Goal: Task Accomplishment & Management: Manage account settings

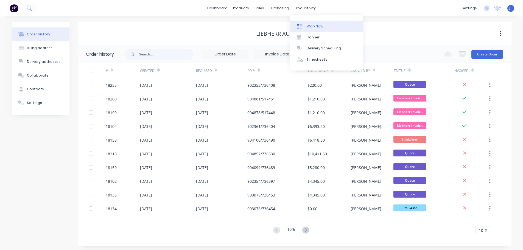
click at [309, 29] on link "Workflow" at bounding box center [326, 26] width 73 height 11
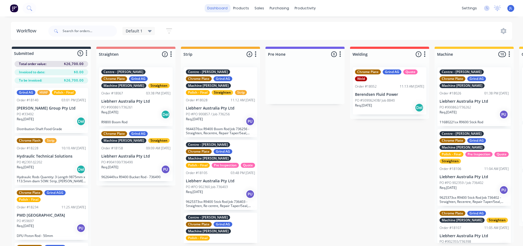
click at [222, 7] on link "dashboard" at bounding box center [217, 8] width 26 height 8
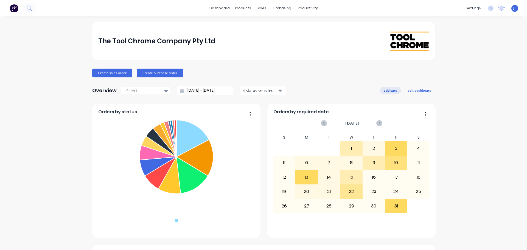
click at [387, 91] on button "add card" at bounding box center [390, 90] width 21 height 7
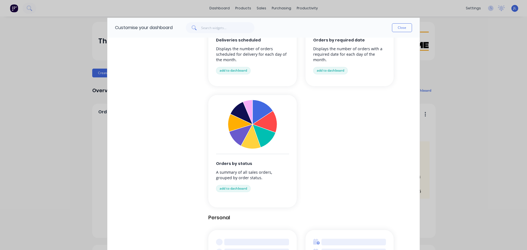
scroll to position [540, 0]
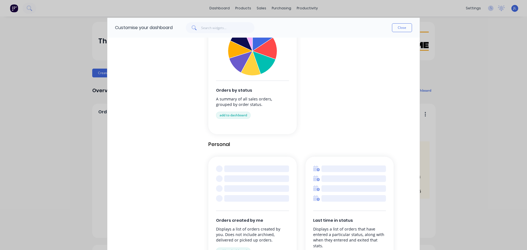
click at [257, 88] on span "Orders by status" at bounding box center [252, 91] width 73 height 6
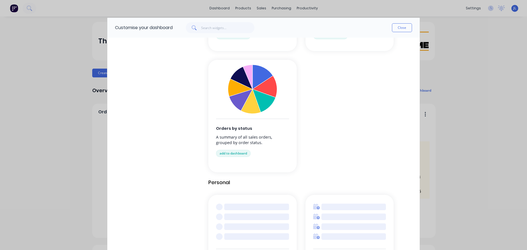
scroll to position [457, 0]
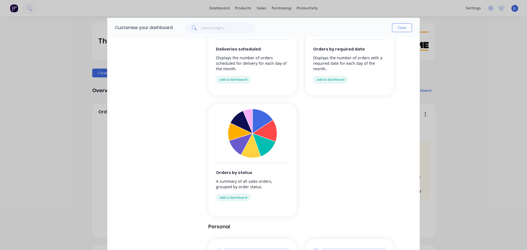
click at [258, 127] on img at bounding box center [252, 133] width 49 height 49
click at [237, 200] on button "add to dashboard" at bounding box center [233, 197] width 35 height 7
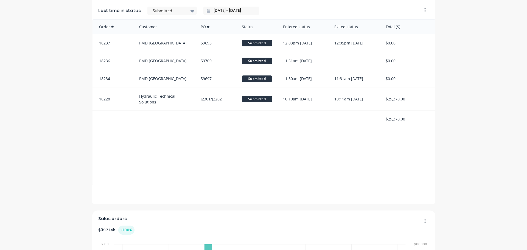
scroll to position [329, 0]
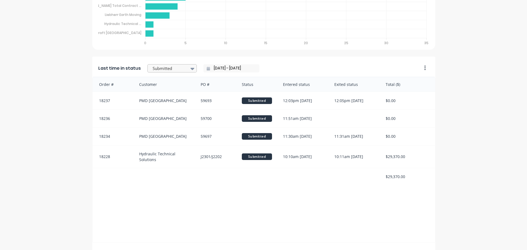
click at [190, 69] on icon at bounding box center [192, 69] width 4 height 6
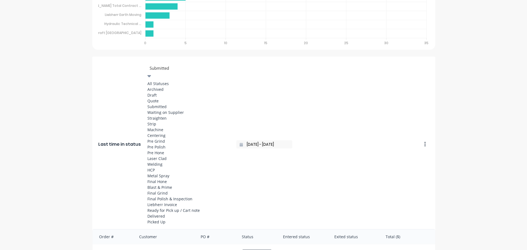
click at [162, 104] on div "Quote" at bounding box center [188, 101] width 82 height 6
click at [179, 68] on div at bounding box center [188, 68] width 79 height 7
click at [170, 109] on div "Submitted" at bounding box center [188, 107] width 82 height 6
click at [173, 68] on div at bounding box center [188, 68] width 79 height 7
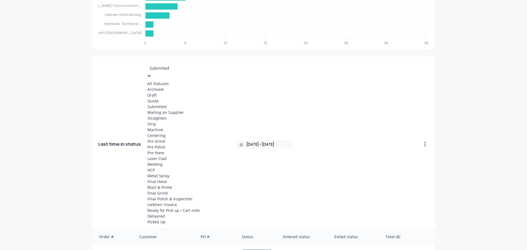
click at [170, 125] on div "Strip" at bounding box center [188, 124] width 82 height 6
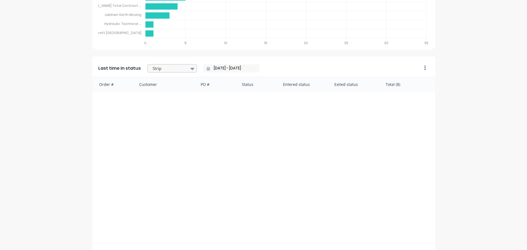
click at [168, 70] on div at bounding box center [169, 68] width 35 height 7
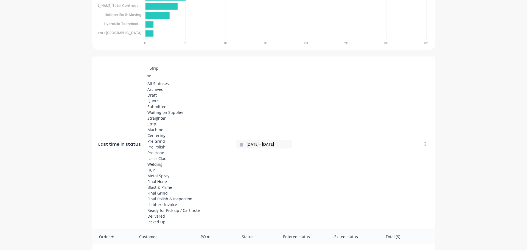
scroll to position [110, 0]
click at [158, 167] on div "HCP" at bounding box center [188, 170] width 82 height 6
click at [151, 75] on icon at bounding box center [149, 76] width 4 height 2
click at [167, 138] on div "Pre Grind" at bounding box center [188, 141] width 82 height 6
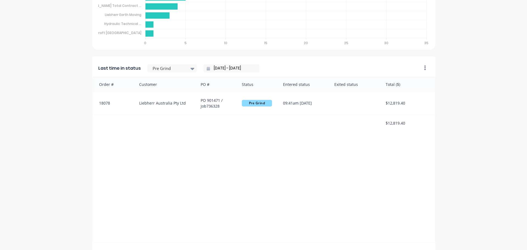
click at [223, 69] on input "01/10/25 - 01/10/25" at bounding box center [233, 68] width 47 height 8
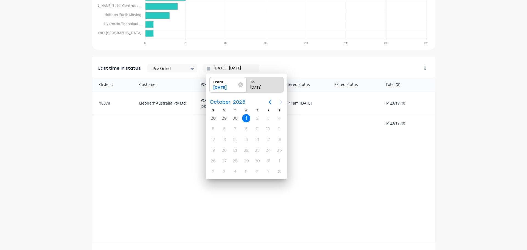
click at [118, 134] on div "Order # Customer PO # Status Entered status Exited status Total ($) 18078 Liebh…" at bounding box center [263, 160] width 343 height 166
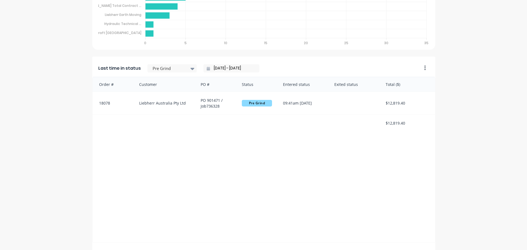
click at [134, 143] on div "Order # Customer PO # Status Entered status Exited status Total ($) 18078 Liebh…" at bounding box center [263, 160] width 343 height 166
click at [214, 69] on input "01/10/25 - 01/10/25" at bounding box center [233, 68] width 47 height 8
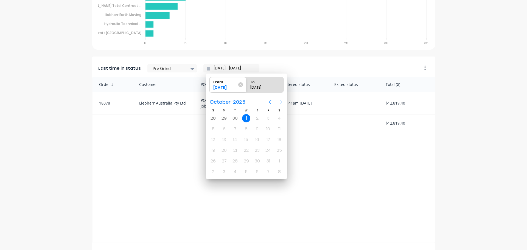
click at [271, 101] on icon "Previous page" at bounding box center [270, 102] width 7 height 7
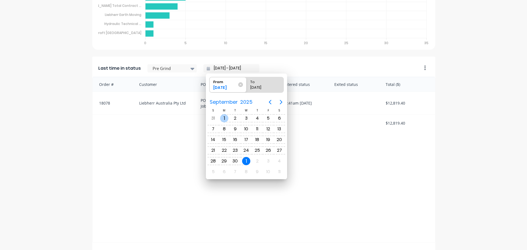
click at [224, 118] on div "1" at bounding box center [224, 118] width 8 height 8
type input "01/09/25 - 01/10/25"
radio input "false"
radio input "true"
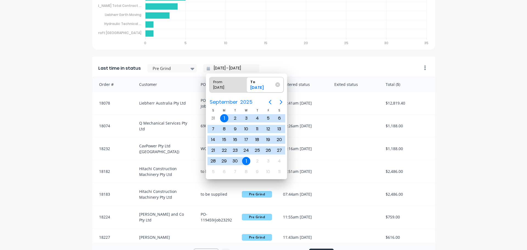
click at [246, 160] on div "1" at bounding box center [246, 161] width 8 height 8
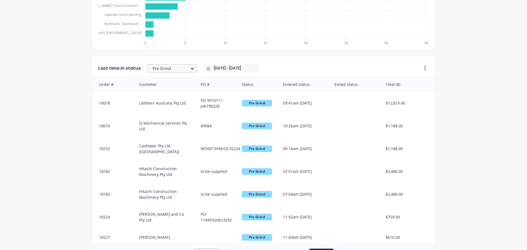
click at [190, 69] on icon at bounding box center [192, 69] width 4 height 2
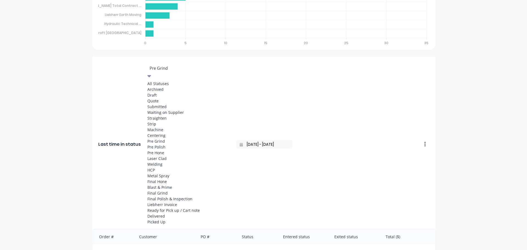
scroll to position [1, 0]
click at [167, 218] on div "Picked Up" at bounding box center [188, 221] width 82 height 6
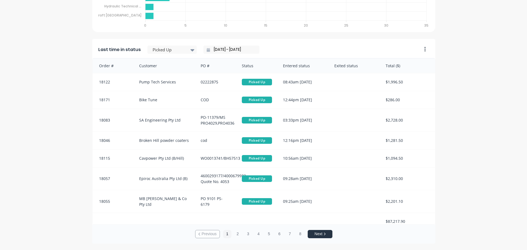
scroll to position [357, 0]
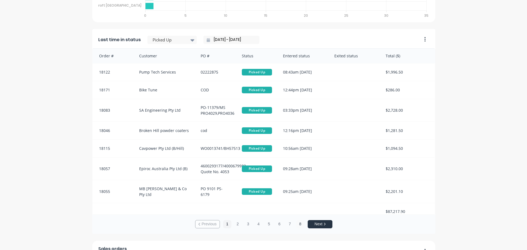
click at [298, 225] on button "8" at bounding box center [300, 224] width 8 height 8
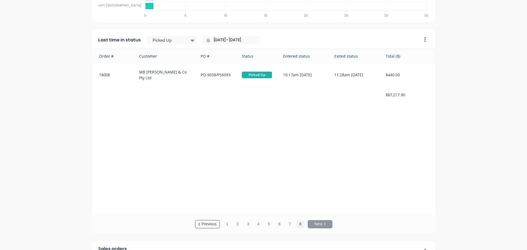
scroll to position [1, 0]
click at [282, 224] on div "Previous 1 2 3 4 5 6 7 8 Next" at bounding box center [263, 224] width 343 height 19
click at [280, 225] on button "6" at bounding box center [279, 224] width 8 height 8
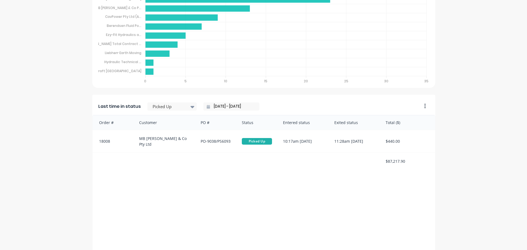
scroll to position [302, 0]
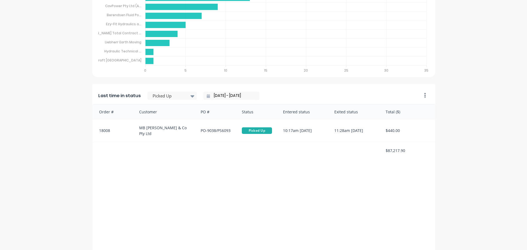
click at [424, 96] on icon "button" at bounding box center [424, 94] width 1 height 5
click at [431, 91] on div "Last time in status Delete Duplicate Picked Up 01/09/25 - 01/10/25 Order # Cust…" at bounding box center [263, 187] width 343 height 206
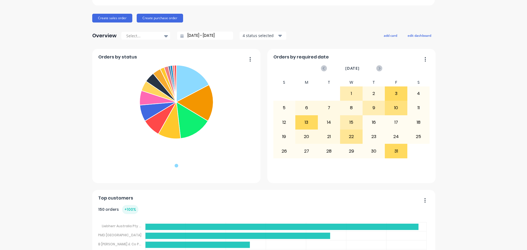
scroll to position [192, 0]
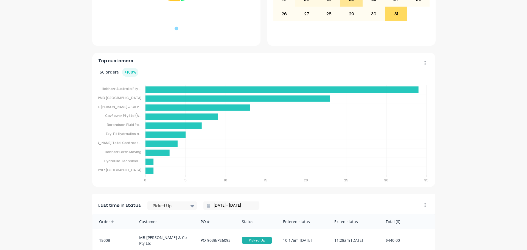
click at [426, 66] on button "button" at bounding box center [423, 63] width 12 height 9
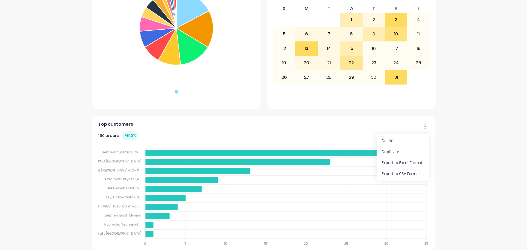
scroll to position [55, 0]
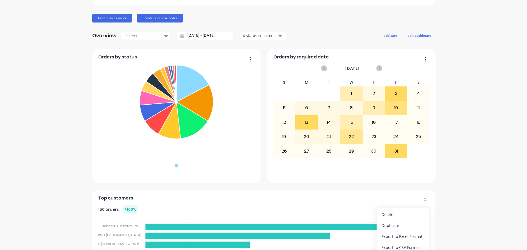
click at [250, 61] on button "button" at bounding box center [248, 59] width 12 height 9
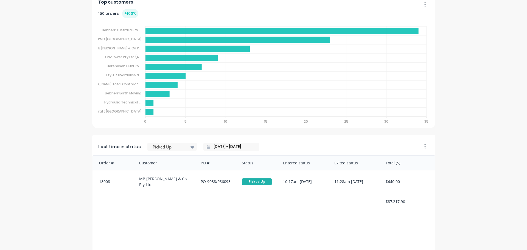
scroll to position [329, 0]
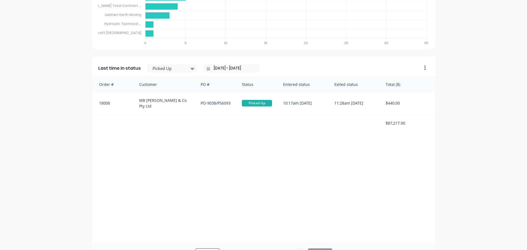
click at [421, 70] on button "button" at bounding box center [423, 68] width 12 height 9
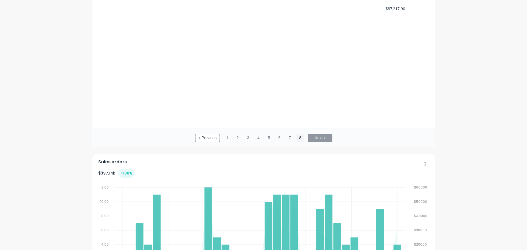
scroll to position [334, 0]
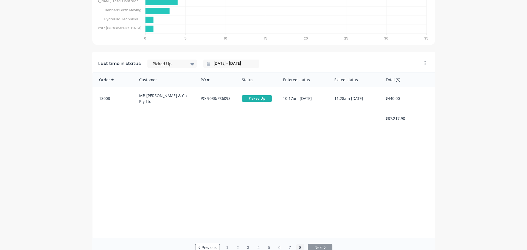
click at [172, 68] on div "Last time in status Picked Up 01/09/25 - 01/10/25" at bounding box center [255, 62] width 326 height 20
click at [172, 68] on div "Picked Up" at bounding box center [169, 64] width 38 height 8
click at [167, 82] on div "Archived" at bounding box center [171, 86] width 49 height 10
click at [167, 78] on div at bounding box center [263, 154] width 342 height 165
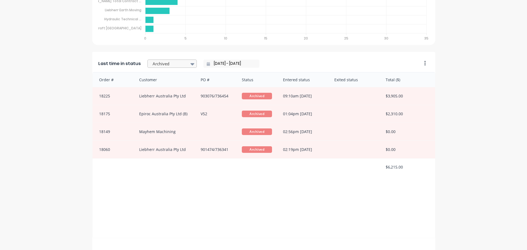
click at [184, 63] on div "Archived" at bounding box center [169, 64] width 38 height 8
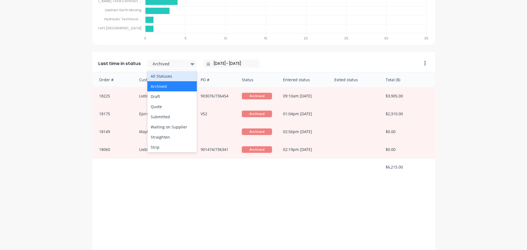
click at [169, 73] on div "All Statuses" at bounding box center [171, 76] width 49 height 10
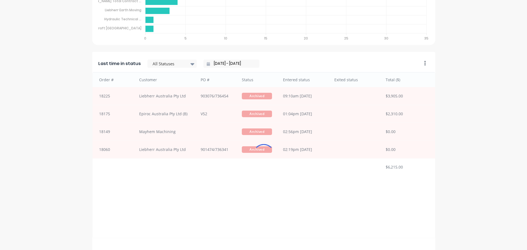
click at [167, 76] on div at bounding box center [263, 154] width 342 height 165
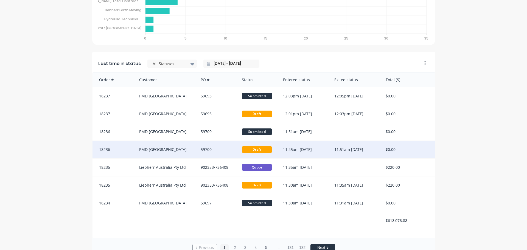
scroll to position [1, 0]
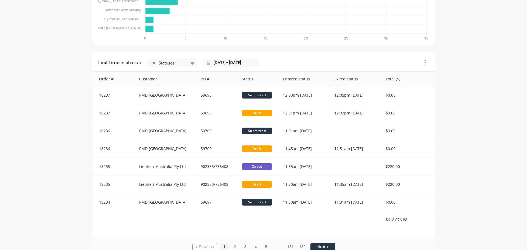
click at [424, 64] on icon "button" at bounding box center [424, 62] width 1 height 5
click at [464, 102] on div "The Tool Chrome Company Pty Ltd Create sales order Create purchase order Overvi…" at bounding box center [263, 254] width 527 height 1133
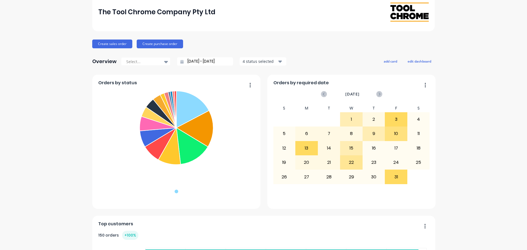
scroll to position [0, 0]
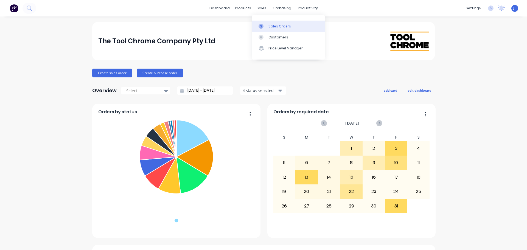
click at [269, 22] on link "Sales Orders" at bounding box center [288, 26] width 73 height 11
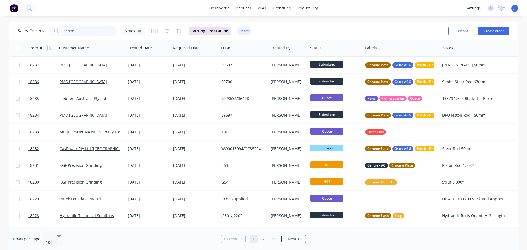
click at [81, 28] on input "text" at bounding box center [91, 31] width 54 height 11
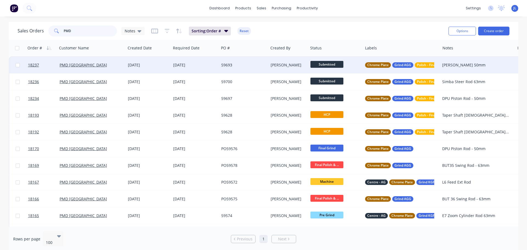
type input "PMD"
click at [243, 67] on div "59693" at bounding box center [242, 64] width 43 height 5
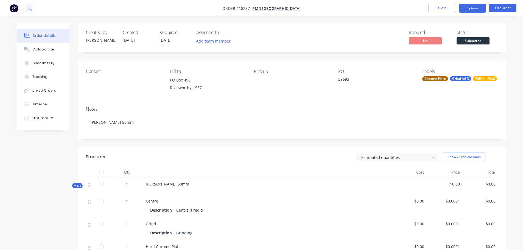
click at [479, 10] on button "Options" at bounding box center [472, 8] width 27 height 9
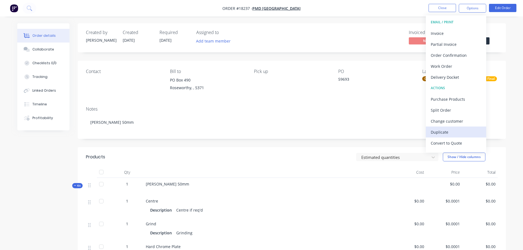
click at [448, 129] on div "Duplicate" at bounding box center [456, 132] width 50 height 8
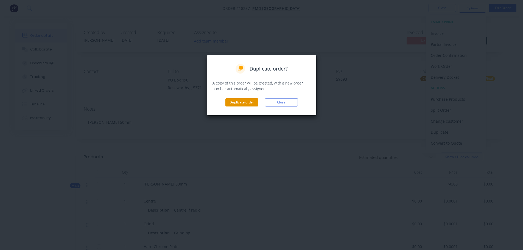
click at [241, 103] on button "Duplicate order" at bounding box center [241, 102] width 33 height 8
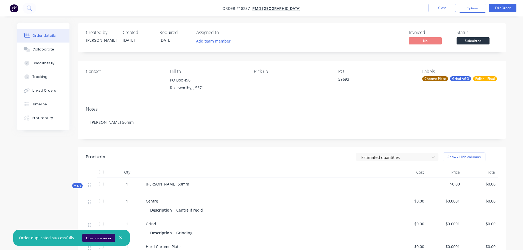
click at [100, 238] on button "Open new order" at bounding box center [98, 238] width 33 height 8
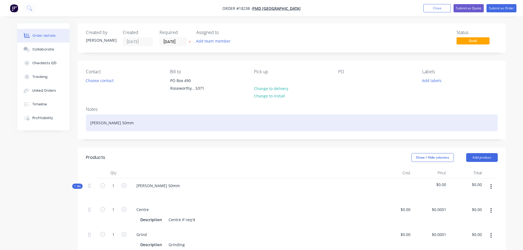
click at [108, 125] on div "[PERSON_NAME] 50mm" at bounding box center [292, 122] width 412 height 17
drag, startPoint x: 121, startPoint y: 123, endPoint x: 76, endPoint y: 122, distance: 44.5
drag, startPoint x: 141, startPoint y: 126, endPoint x: 70, endPoint y: 127, distance: 71.1
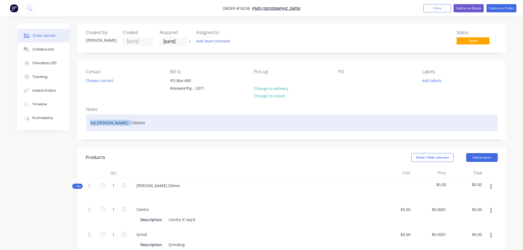
copy div "Fat [PERSON_NAME] - 100mm"
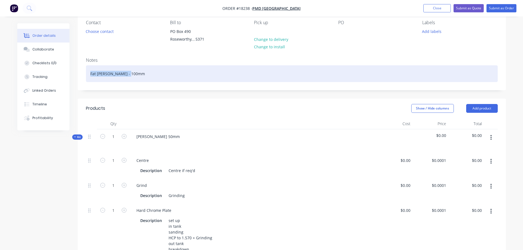
scroll to position [55, 0]
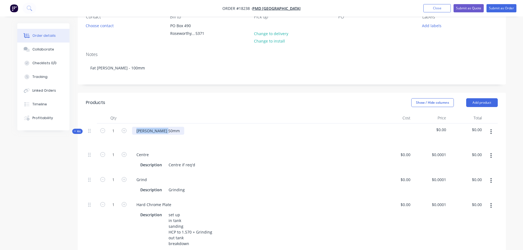
drag, startPoint x: 166, startPoint y: 131, endPoint x: 128, endPoint y: 131, distance: 37.9
click at [128, 131] on div "Kit 1 Pitto Rod 50mm $0.00 $0.00" at bounding box center [292, 135] width 412 height 24
paste div
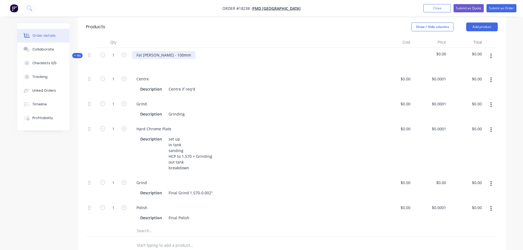
scroll to position [137, 0]
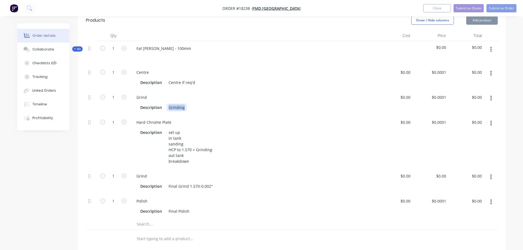
drag, startPoint x: 168, startPoint y: 108, endPoint x: 216, endPoint y: 103, distance: 48.0
click at [216, 103] on div "Description Grinding" at bounding box center [253, 106] width 243 height 9
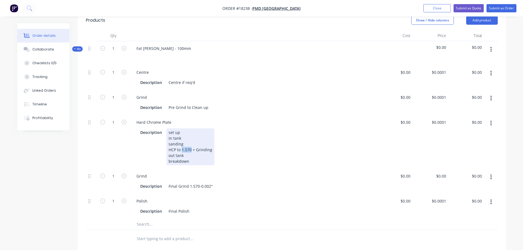
drag, startPoint x: 181, startPoint y: 149, endPoint x: 191, endPoint y: 151, distance: 9.8
click at [191, 151] on div "set up in tank sanding HCP to 1.570 + Grinding out tank breakdown" at bounding box center [190, 146] width 48 height 37
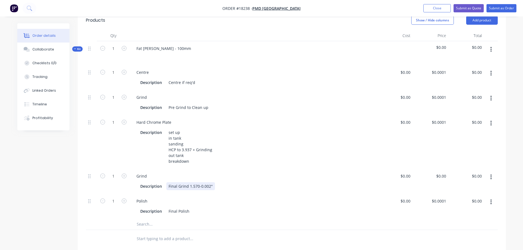
drag, startPoint x: 189, startPoint y: 186, endPoint x: 227, endPoint y: 187, distance: 38.2
click at [227, 187] on div "Description Final Grind 1.570-0.002"" at bounding box center [252, 186] width 228 height 8
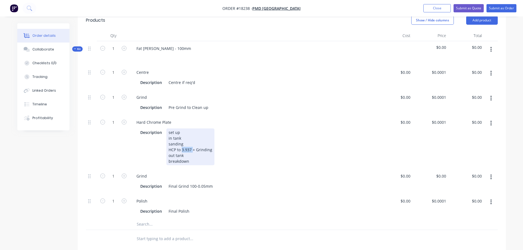
drag, startPoint x: 181, startPoint y: 149, endPoint x: 192, endPoint y: 149, distance: 10.7
click at [192, 149] on div "set up in tank sanding HCP to 3.937 + Grinding out tank breakdown" at bounding box center [190, 146] width 48 height 37
copy div "3.937"
click at [192, 212] on div "Description Final Polish" at bounding box center [252, 211] width 228 height 8
click at [276, 179] on div "Grind" at bounding box center [253, 176] width 243 height 8
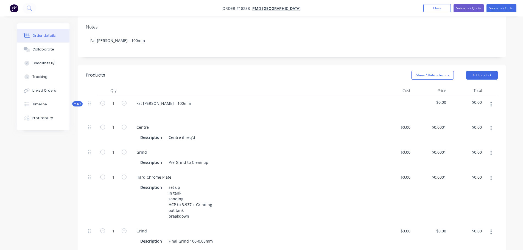
scroll to position [0, 0]
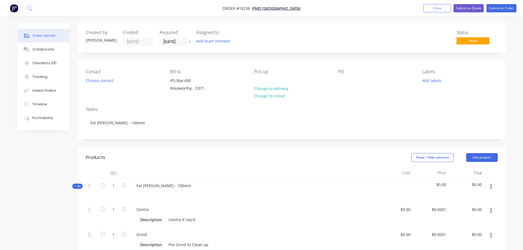
click at [336, 82] on div "Contact Choose contact Bill to PO Box 490 Roseworthy, , 5371 Pick up Change to …" at bounding box center [292, 81] width 428 height 41
click at [344, 79] on div at bounding box center [342, 81] width 9 height 8
click at [418, 81] on div "Contact Choose contact Bill to PO Box 490 Roseworthy, , 5371 Pick up Change to …" at bounding box center [292, 81] width 428 height 41
click at [432, 82] on button "Add labels" at bounding box center [431, 80] width 25 height 7
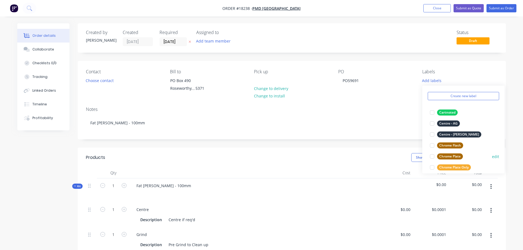
scroll to position [82, 0]
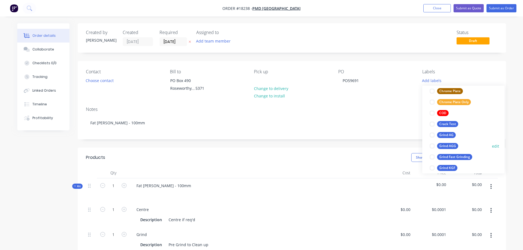
click at [432, 145] on div at bounding box center [431, 146] width 11 height 11
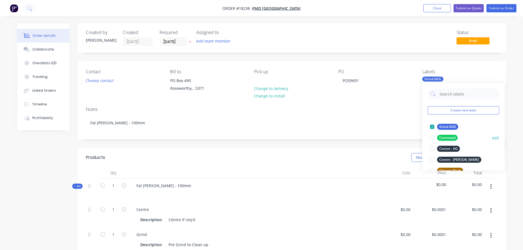
scroll to position [27, 0]
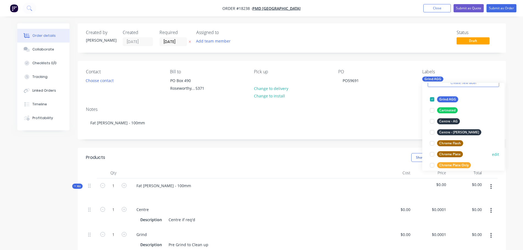
click at [433, 154] on div at bounding box center [431, 154] width 11 height 11
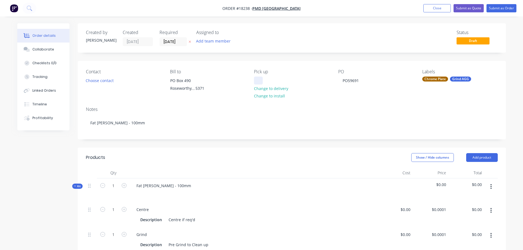
click at [261, 80] on div at bounding box center [258, 81] width 9 height 8
click at [510, 10] on button "Submit as Order" at bounding box center [501, 8] width 30 height 8
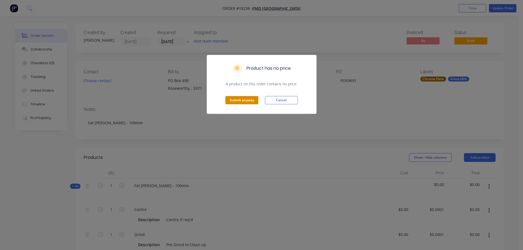
click at [252, 102] on button "Submit anyway" at bounding box center [241, 100] width 33 height 8
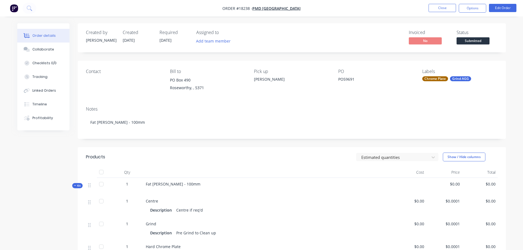
click at [472, 38] on span "Submitted" at bounding box center [472, 40] width 33 height 7
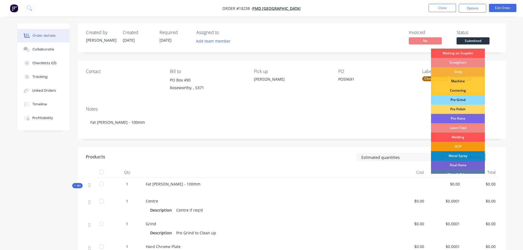
click at [458, 98] on div "Pre Grind" at bounding box center [458, 99] width 54 height 9
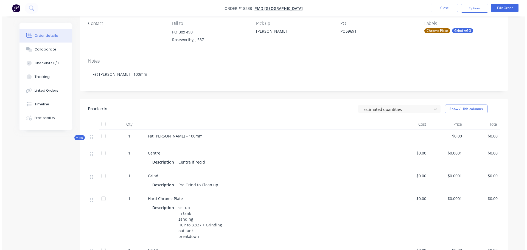
scroll to position [0, 0]
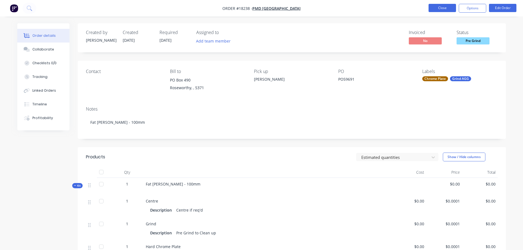
click at [446, 9] on button "Close" at bounding box center [441, 8] width 27 height 8
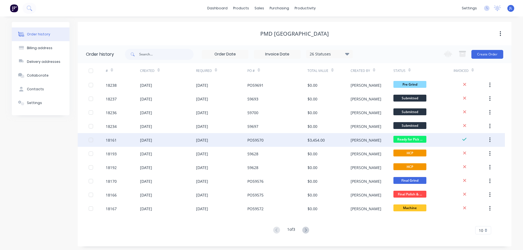
click at [259, 144] on div "PO59570" at bounding box center [277, 140] width 60 height 14
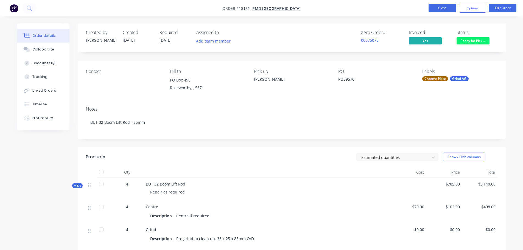
click at [450, 10] on button "Close" at bounding box center [441, 8] width 27 height 8
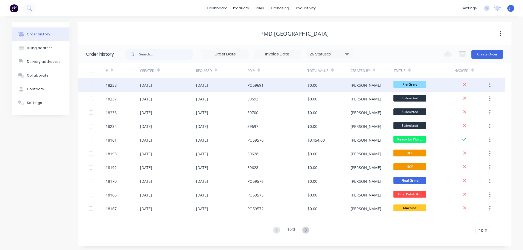
click at [245, 90] on div "01 Oct 2025" at bounding box center [222, 85] width 52 height 14
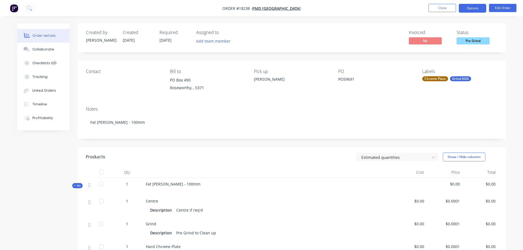
click at [469, 9] on button "Options" at bounding box center [472, 8] width 27 height 9
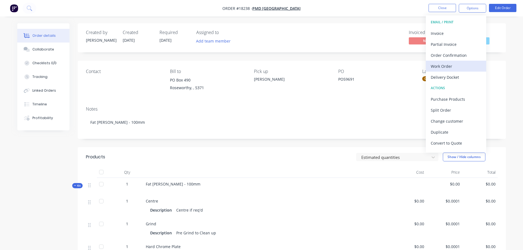
click at [455, 64] on div "Work Order" at bounding box center [456, 66] width 50 height 8
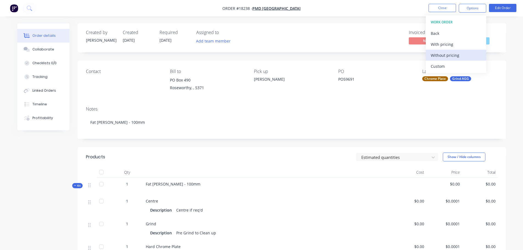
click at [451, 57] on div "Without pricing" at bounding box center [456, 55] width 50 height 8
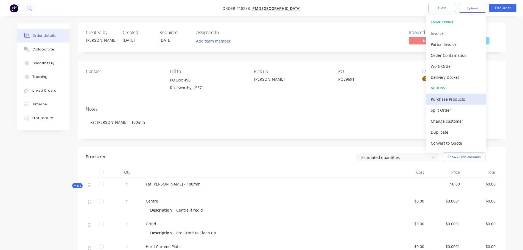
click at [455, 95] on button "Purchase Products" at bounding box center [456, 99] width 60 height 11
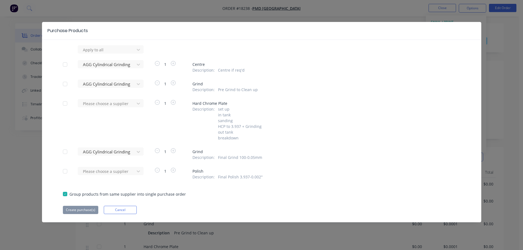
click at [65, 67] on div at bounding box center [65, 64] width 11 height 11
click at [63, 81] on div at bounding box center [65, 83] width 11 height 11
click at [64, 150] on div at bounding box center [65, 151] width 11 height 11
click at [83, 210] on button "Create purchase(s)" at bounding box center [80, 210] width 35 height 8
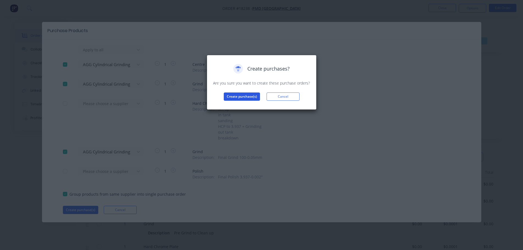
click at [238, 99] on button "Create purchase(s)" at bounding box center [242, 96] width 36 height 8
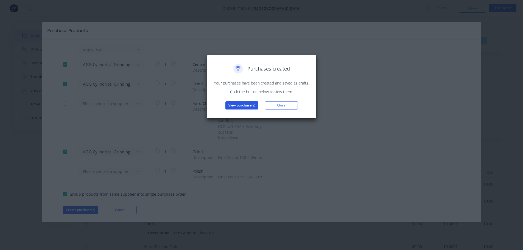
click at [236, 105] on button "View purchase(s)" at bounding box center [241, 105] width 33 height 8
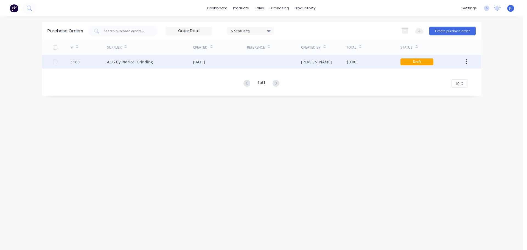
click at [348, 64] on div "$0.00" at bounding box center [351, 62] width 10 height 6
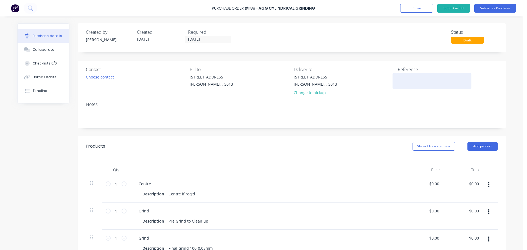
click at [408, 78] on textarea at bounding box center [432, 80] width 69 height 12
type textarea "TC18238"
type textarea "x"
type textarea "TC18238"
click at [295, 158] on div "Qty Price Total 1 1 Centre Description Centre if req'd $0.00 $0.00 $0.00 $0.00 …" at bounding box center [292, 206] width 428 height 101
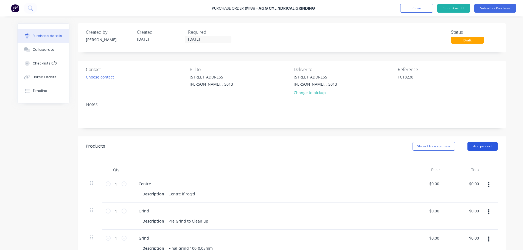
click at [474, 147] on button "Add product" at bounding box center [482, 146] width 30 height 9
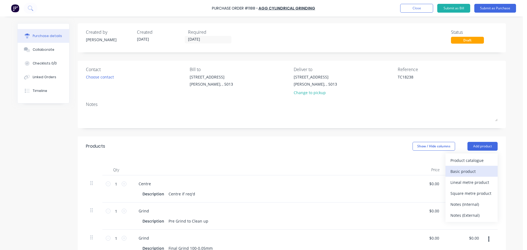
click at [466, 171] on div "Basic product" at bounding box center [471, 171] width 42 height 8
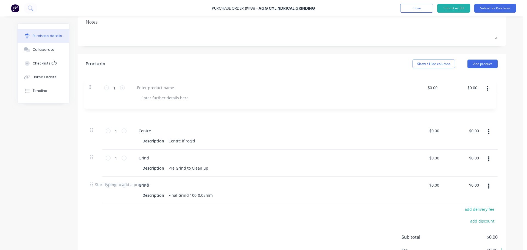
drag, startPoint x: 89, startPoint y: 181, endPoint x: 89, endPoint y: 83, distance: 97.7
click at [89, 83] on div "Qty Price Total 1 1 Centre Description Centre if req'd $0.00 $0.00 $0.00 $0.00 …" at bounding box center [292, 124] width 428 height 101
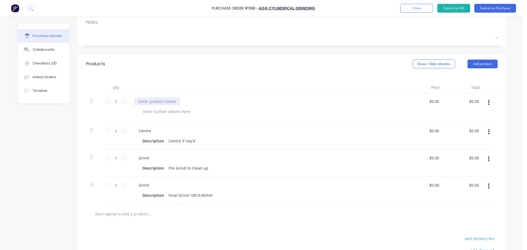
click at [146, 100] on div at bounding box center [157, 101] width 46 height 8
type textarea "x"
click at [137, 101] on div "Jack Leg" at bounding box center [154, 101] width 40 height 8
click at [27, 166] on div "Created by Jarred Created 01/10/25 Required 01/10/25 Status Draft Contact Choos…" at bounding box center [261, 127] width 488 height 373
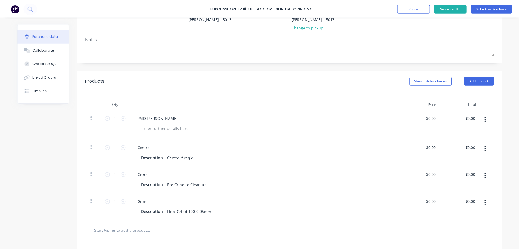
scroll to position [0, 0]
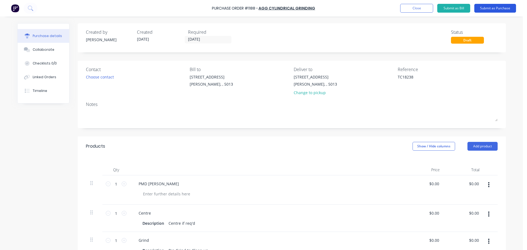
click at [484, 9] on button "Submit as Purchase" at bounding box center [495, 8] width 42 height 9
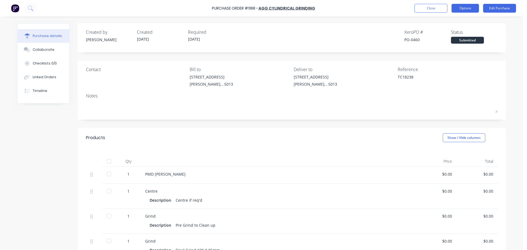
click at [462, 9] on button "Options" at bounding box center [464, 8] width 27 height 9
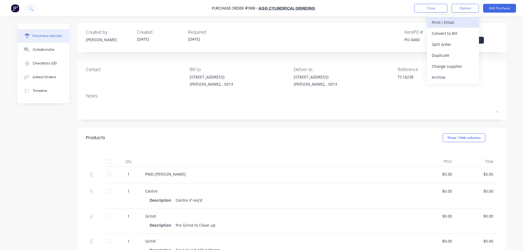
click at [459, 21] on div "Print / Email" at bounding box center [453, 22] width 42 height 8
click at [452, 41] on div "Without pricing" at bounding box center [453, 44] width 42 height 8
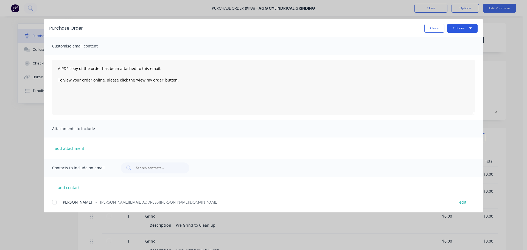
click at [454, 29] on button "Options" at bounding box center [462, 28] width 30 height 9
click at [449, 51] on div "Print" at bounding box center [451, 53] width 42 height 8
click at [433, 28] on button "Close" at bounding box center [434, 28] width 20 height 9
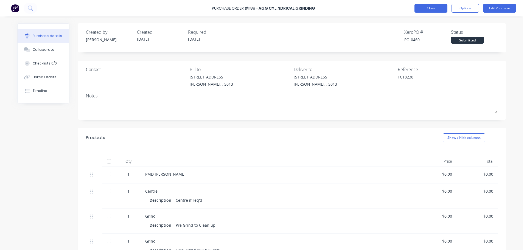
click at [431, 9] on button "Close" at bounding box center [430, 8] width 33 height 9
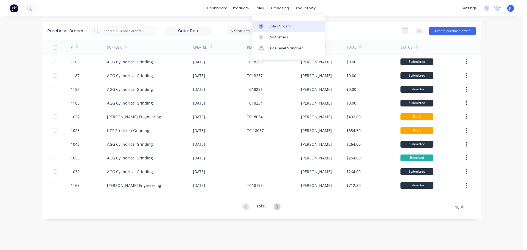
click at [268, 26] on div "Sales Orders" at bounding box center [279, 26] width 23 height 5
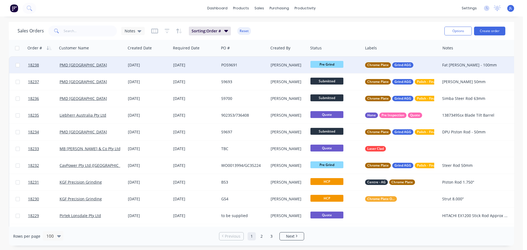
click at [158, 64] on div "01 Oct 2025" at bounding box center [148, 64] width 41 height 5
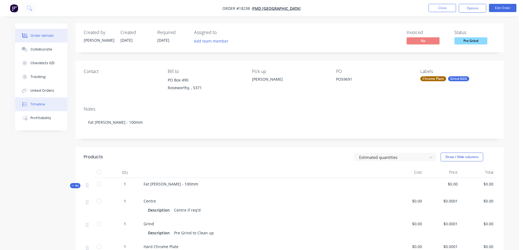
click at [45, 106] on button "Timeline" at bounding box center [41, 104] width 52 height 14
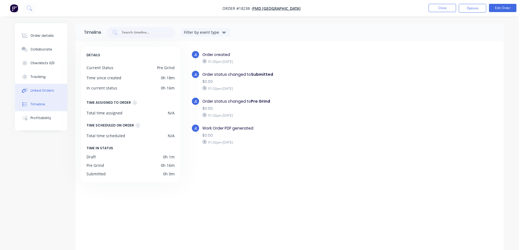
click at [52, 92] on div "Linked Orders" at bounding box center [42, 90] width 24 height 5
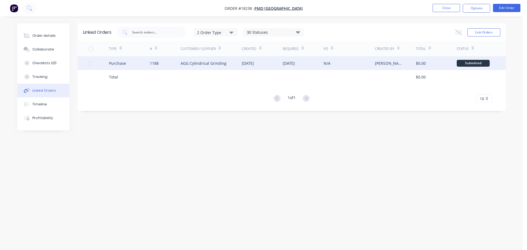
click at [184, 65] on div "AGG Cylindrical Grinding" at bounding box center [204, 63] width 46 height 6
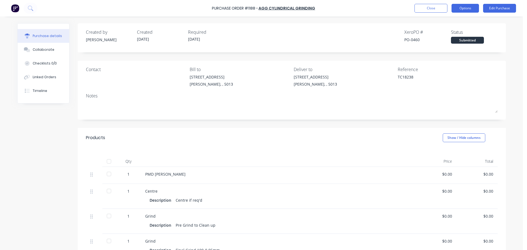
click at [458, 5] on button "Options" at bounding box center [464, 8] width 27 height 9
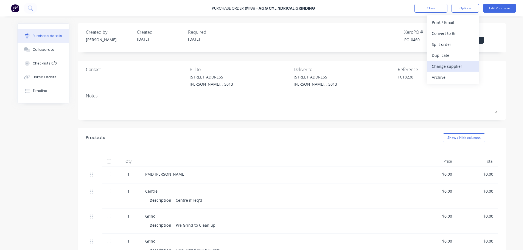
click at [443, 66] on div "Change supplier" at bounding box center [453, 66] width 42 height 8
type textarea "x"
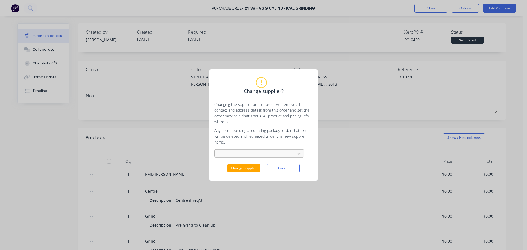
click at [243, 156] on div at bounding box center [255, 153] width 73 height 7
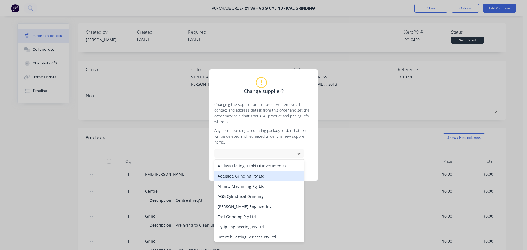
click at [245, 174] on div "Adelaide Grinding Pty Ltd" at bounding box center [259, 176] width 90 height 10
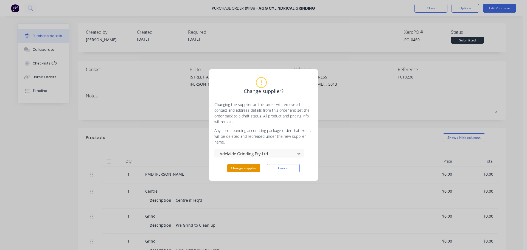
click at [246, 168] on button "Change supplier" at bounding box center [243, 168] width 33 height 8
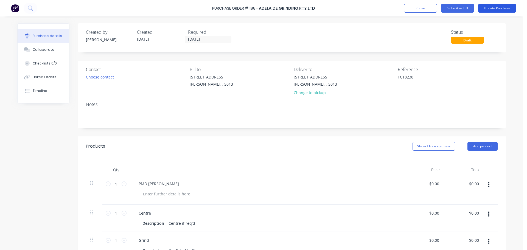
click at [504, 9] on button "Update Purchase" at bounding box center [497, 8] width 38 height 9
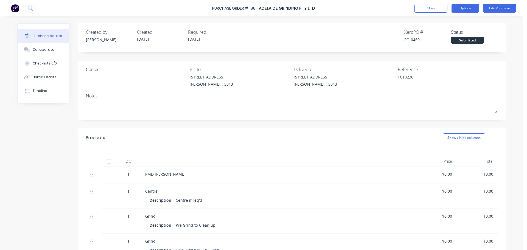
click at [463, 8] on button "Options" at bounding box center [464, 8] width 27 height 9
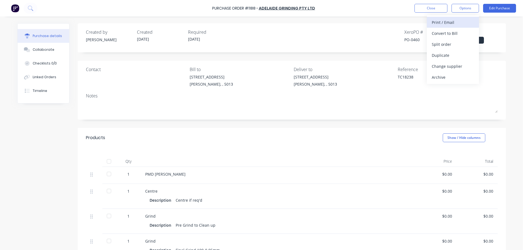
click at [448, 25] on div "Print / Email" at bounding box center [453, 22] width 42 height 8
click at [446, 41] on div "Without pricing" at bounding box center [453, 44] width 42 height 8
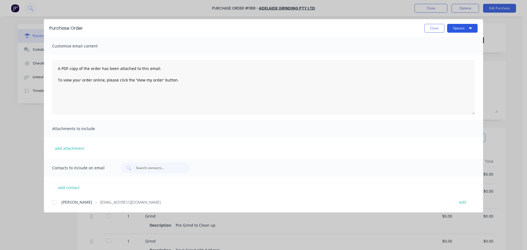
click at [460, 32] on button "Options" at bounding box center [462, 28] width 30 height 9
click at [454, 42] on div "Preview" at bounding box center [451, 42] width 42 height 8
click at [432, 31] on button "Close" at bounding box center [434, 28] width 20 height 9
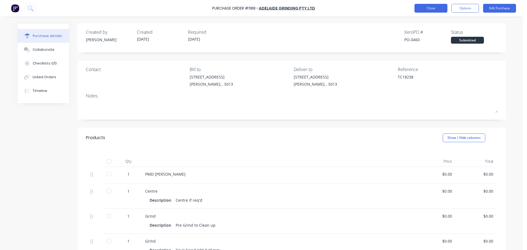
click at [437, 7] on button "Close" at bounding box center [430, 8] width 33 height 9
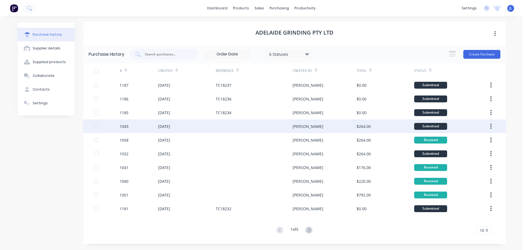
click at [383, 127] on div "$264.00" at bounding box center [385, 126] width 58 height 14
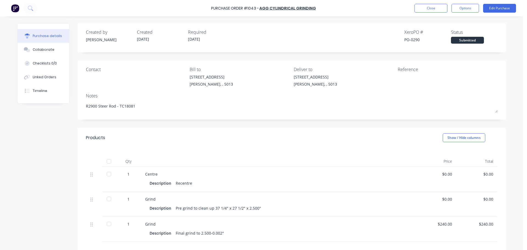
click at [471, 38] on div "Submitted" at bounding box center [467, 40] width 33 height 7
click at [108, 161] on div at bounding box center [108, 161] width 11 height 11
click at [422, 8] on button "Close" at bounding box center [430, 8] width 33 height 9
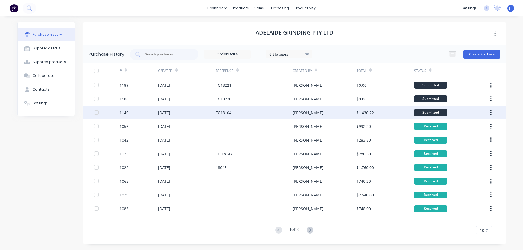
click at [362, 114] on div "$1,430.22" at bounding box center [364, 113] width 17 height 6
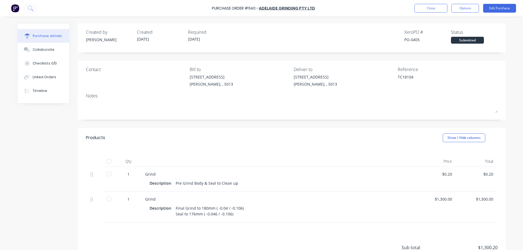
click at [106, 161] on div at bounding box center [108, 161] width 11 height 11
type textarea "x"
click at [431, 5] on button "Close" at bounding box center [430, 8] width 33 height 9
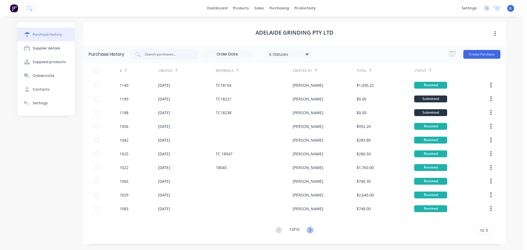
click at [308, 228] on icon at bounding box center [310, 230] width 7 height 7
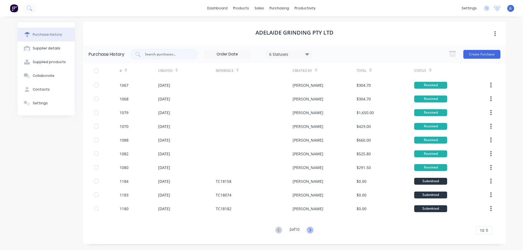
click at [310, 228] on icon at bounding box center [310, 230] width 7 height 7
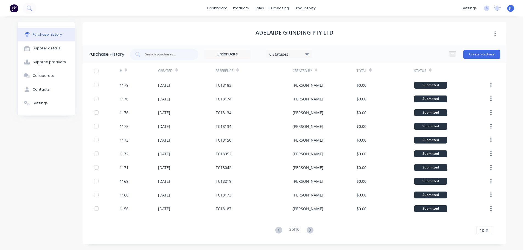
click at [310, 228] on icon at bounding box center [310, 230] width 7 height 7
click at [241, 10] on div "products" at bounding box center [240, 8] width 21 height 8
click at [264, 25] on div at bounding box center [263, 26] width 8 height 5
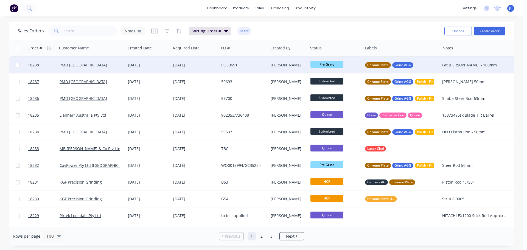
click at [167, 65] on div "01 Oct 2025" at bounding box center [148, 64] width 41 height 5
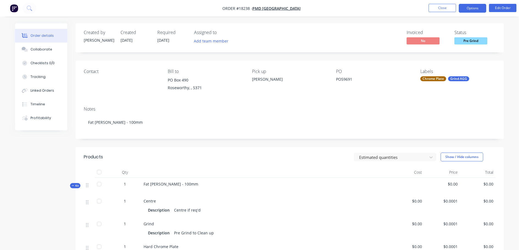
click at [478, 9] on button "Options" at bounding box center [472, 8] width 27 height 9
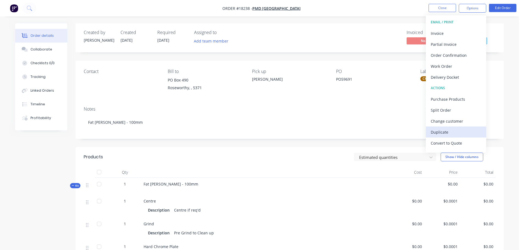
click at [447, 134] on div "Duplicate" at bounding box center [456, 132] width 50 height 8
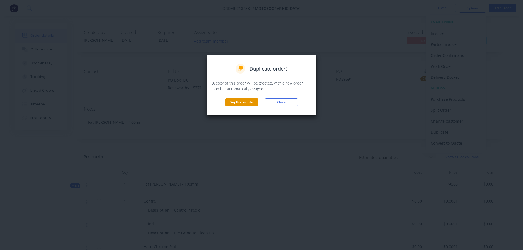
click at [241, 101] on button "Duplicate order" at bounding box center [241, 102] width 33 height 8
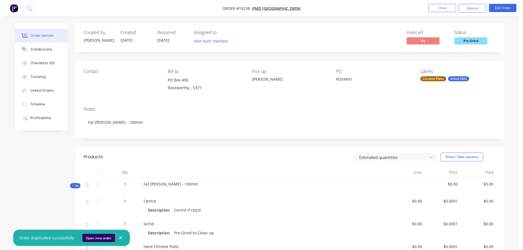
click at [90, 237] on button "Open new order" at bounding box center [98, 238] width 33 height 8
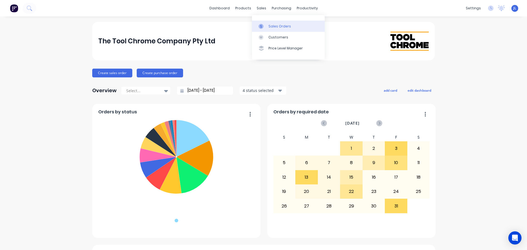
drag, startPoint x: 0, startPoint y: 0, endPoint x: 263, endPoint y: 22, distance: 264.3
click at [263, 22] on link "Sales Orders" at bounding box center [288, 26] width 73 height 11
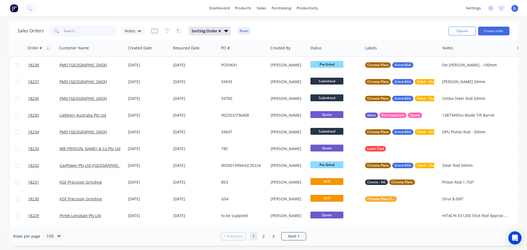
click at [96, 30] on input "text" at bounding box center [91, 31] width 54 height 11
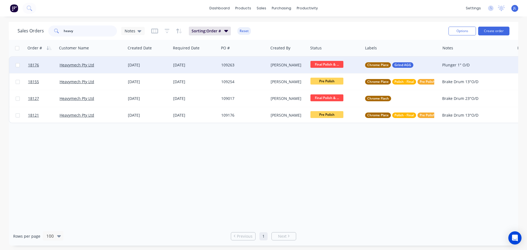
type input "heavy"
click at [266, 65] on div "109263" at bounding box center [243, 64] width 45 height 5
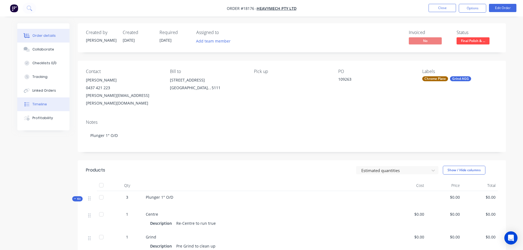
click at [48, 103] on button "Timeline" at bounding box center [43, 104] width 52 height 14
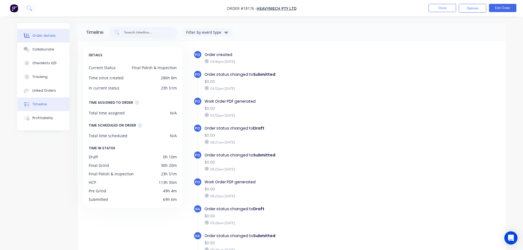
click at [39, 37] on div "Order details" at bounding box center [43, 35] width 23 height 5
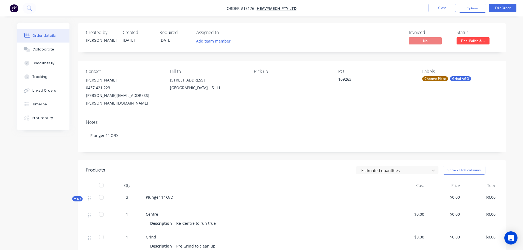
click at [470, 40] on span "Final Polish & ..." at bounding box center [472, 40] width 33 height 7
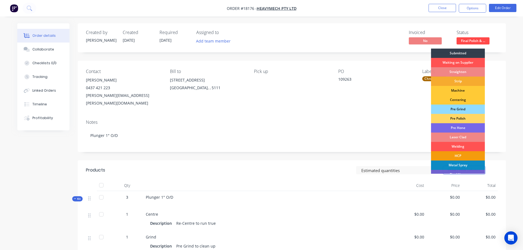
click at [457, 81] on div "Strip" at bounding box center [458, 81] width 54 height 9
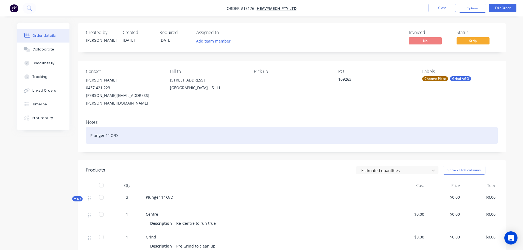
click at [142, 134] on div "Plunger 1" O/D" at bounding box center [292, 135] width 412 height 17
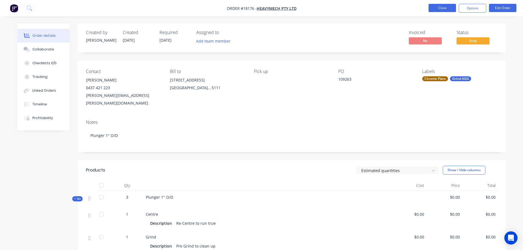
click at [439, 5] on button "Close" at bounding box center [441, 8] width 27 height 8
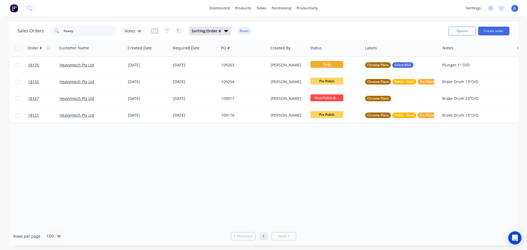
click at [96, 29] on input "heavy" at bounding box center [91, 31] width 54 height 11
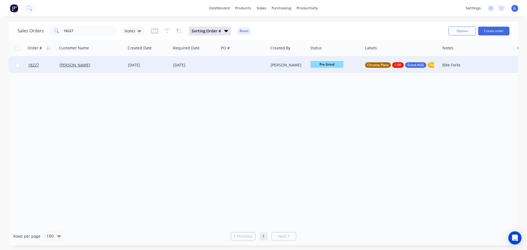
click at [316, 67] on span "Pre Grind" at bounding box center [326, 64] width 33 height 7
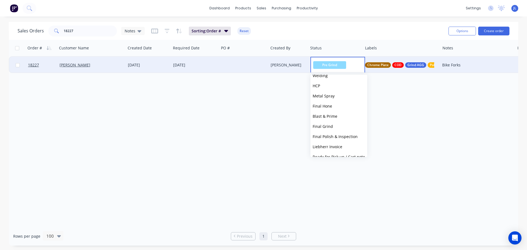
scroll to position [80, 0]
click at [333, 111] on button "HCP" at bounding box center [338, 113] width 57 height 10
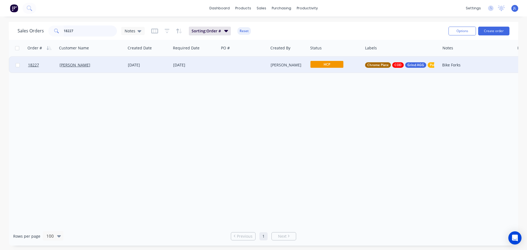
click at [80, 29] on input "18227" at bounding box center [91, 31] width 54 height 11
click at [337, 66] on span "Final Grind" at bounding box center [326, 64] width 33 height 7
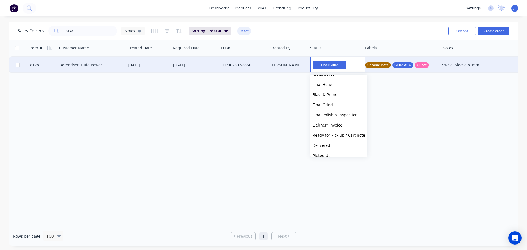
scroll to position [135, 0]
click at [342, 107] on span "Final Polish & Inspection" at bounding box center [335, 108] width 45 height 5
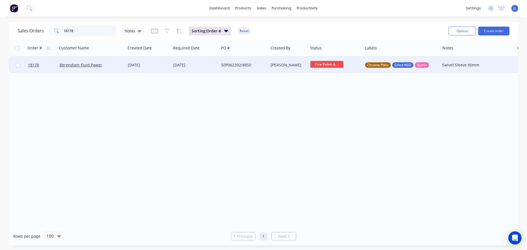
click at [92, 34] on input "18178" at bounding box center [91, 31] width 54 height 11
type input "18170"
click at [327, 68] on div "Final Grind" at bounding box center [334, 65] width 48 height 8
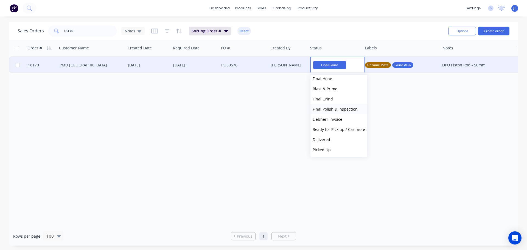
click at [339, 109] on span "Final Polish & Inspection" at bounding box center [335, 108] width 45 height 5
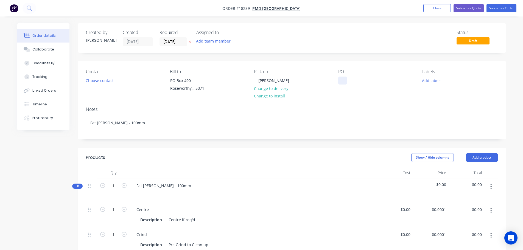
click at [342, 78] on div at bounding box center [342, 81] width 9 height 8
click at [441, 82] on button "Add labels" at bounding box center [431, 80] width 25 height 7
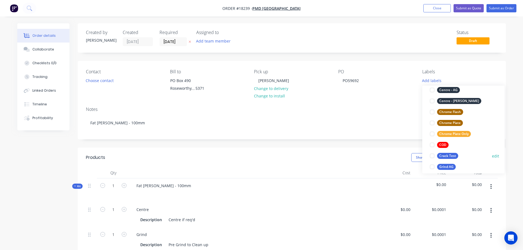
scroll to position [82, 0]
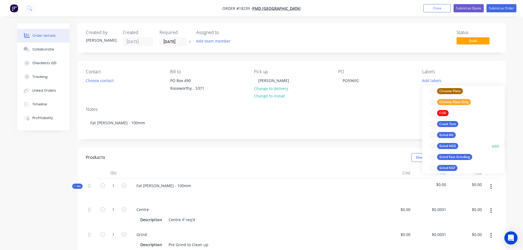
click at [431, 146] on div at bounding box center [431, 146] width 11 height 11
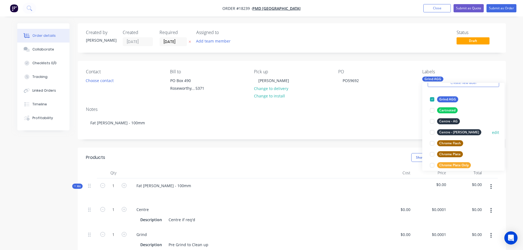
scroll to position [55, 0]
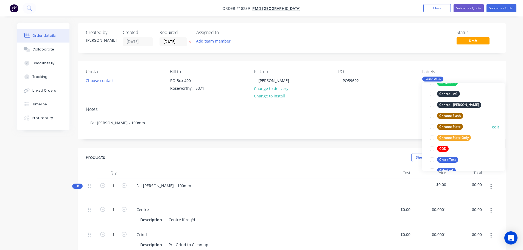
click at [431, 126] on div at bounding box center [431, 126] width 11 height 11
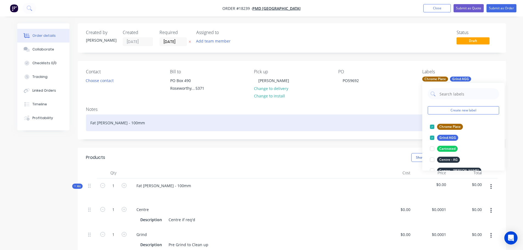
click at [358, 120] on div "Fat [PERSON_NAME] - 100mm" at bounding box center [292, 122] width 412 height 17
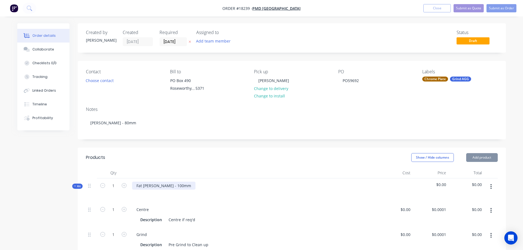
click at [164, 185] on div "Fat [PERSON_NAME] - 100mm" at bounding box center [163, 186] width 63 height 8
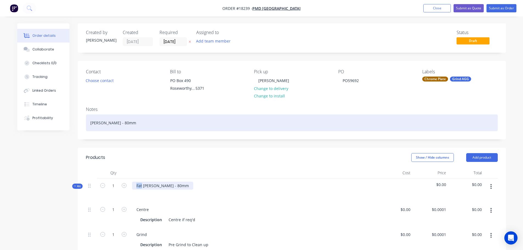
drag, startPoint x: 142, startPoint y: 186, endPoint x: 158, endPoint y: 114, distance: 74.0
click at [125, 184] on div "Kit 1 Fat Jack Leg - 80mm $0.00 $0.00" at bounding box center [292, 190] width 412 height 24
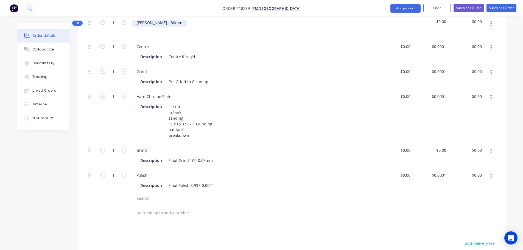
scroll to position [165, 0]
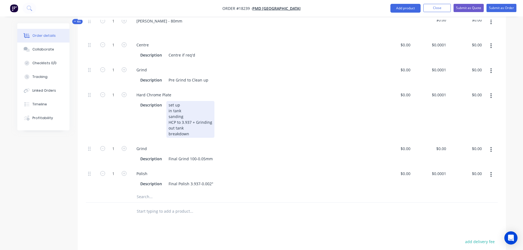
click at [185, 121] on div "set up in tank sanding HCP to 3.937 + Grinding out tank breakdown" at bounding box center [190, 119] width 48 height 37
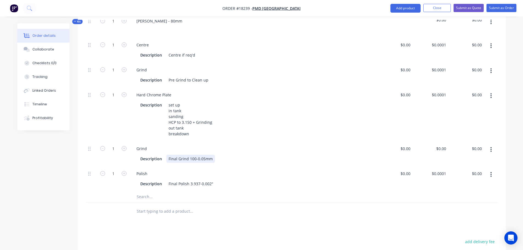
click at [190, 158] on div "Final Grind 100-0.05mm" at bounding box center [190, 159] width 49 height 8
click at [193, 182] on div "Final Polish 3.937-0.002"" at bounding box center [190, 184] width 49 height 8
click at [246, 237] on div "Products Show / Hide columns Add product Qty Cost Price Total Kit 1 Jack Leg - …" at bounding box center [292, 167] width 428 height 369
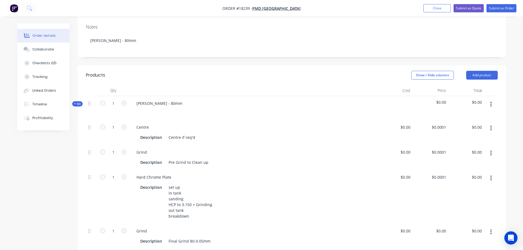
scroll to position [0, 0]
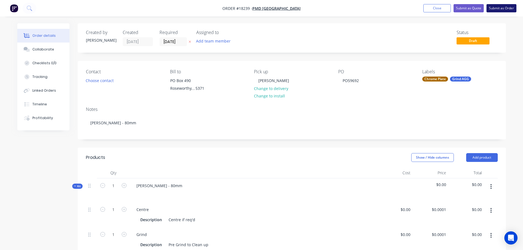
click at [496, 11] on button "Submit as Order" at bounding box center [501, 8] width 30 height 8
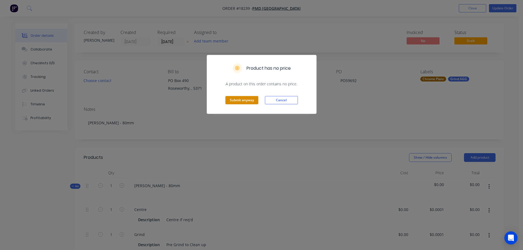
click at [244, 100] on button "Submit anyway" at bounding box center [241, 100] width 33 height 8
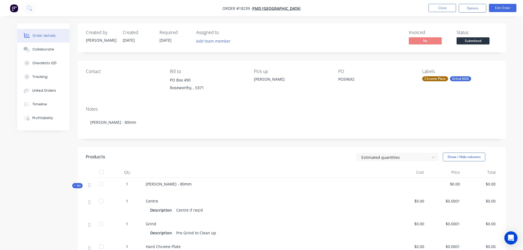
click at [481, 44] on span "Submitted" at bounding box center [472, 40] width 33 height 7
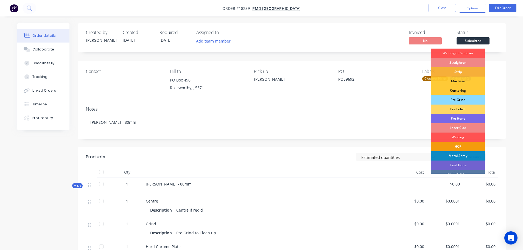
click at [464, 97] on div "Pre Grind" at bounding box center [458, 99] width 54 height 9
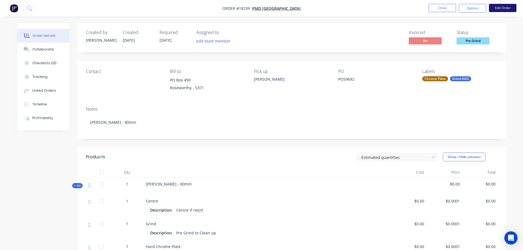
click at [509, 6] on button "Edit Order" at bounding box center [502, 8] width 27 height 8
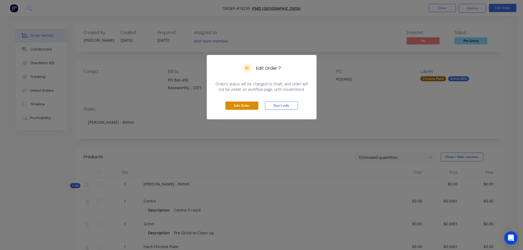
click at [257, 106] on button "Edit Order" at bounding box center [241, 106] width 33 height 8
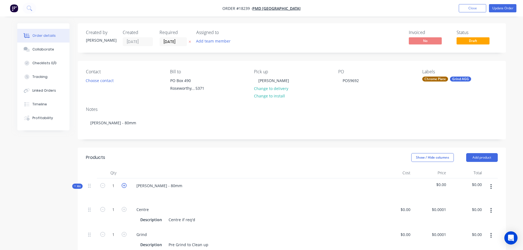
click at [123, 188] on icon "button" at bounding box center [124, 185] width 5 height 5
type input "2"
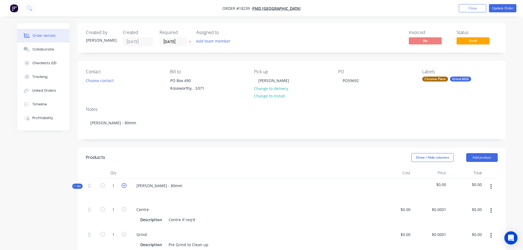
type input "2"
click at [503, 7] on button "Update Order" at bounding box center [502, 8] width 27 height 8
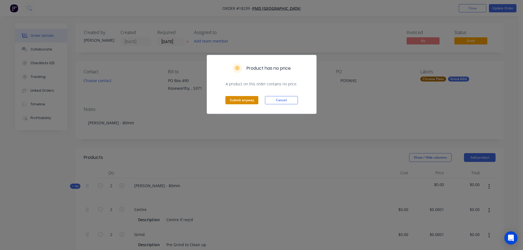
click at [248, 103] on button "Submit anyway" at bounding box center [241, 100] width 33 height 8
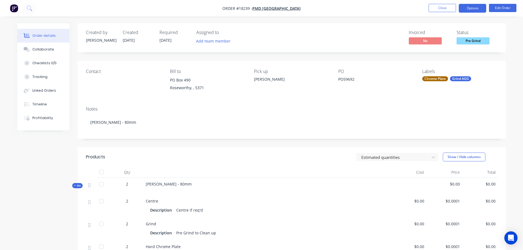
click at [473, 10] on button "Options" at bounding box center [472, 8] width 27 height 9
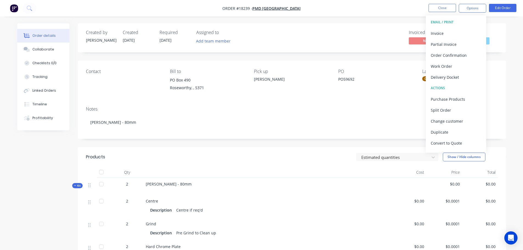
click at [378, 53] on div "Created by [PERSON_NAME] Created [DATE] Required [DATE] Assigned to Add team me…" at bounding box center [292, 225] width 428 height 404
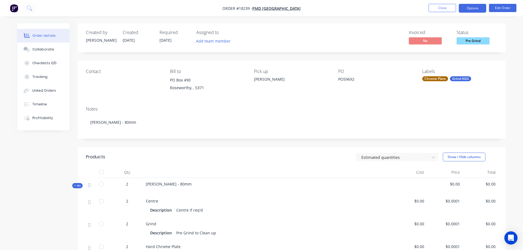
click at [465, 12] on button "Options" at bounding box center [472, 8] width 27 height 9
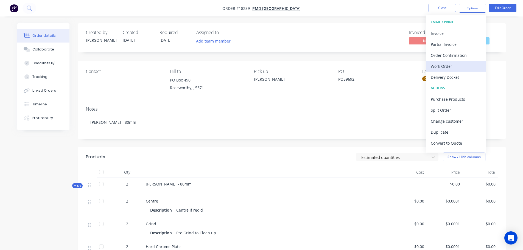
click at [453, 66] on div "Work Order" at bounding box center [456, 66] width 50 height 8
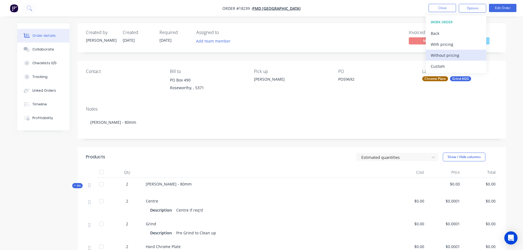
click at [440, 60] on button "Without pricing" at bounding box center [456, 55] width 60 height 11
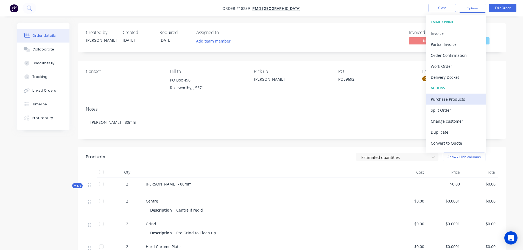
click at [440, 95] on div "Purchase Products" at bounding box center [456, 99] width 50 height 8
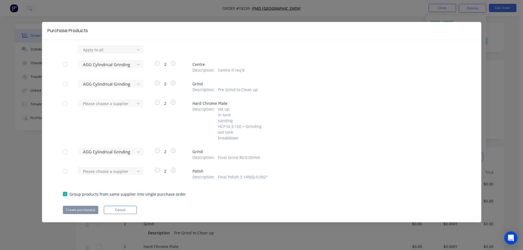
click at [66, 67] on div at bounding box center [65, 64] width 11 height 11
click at [67, 79] on div at bounding box center [65, 83] width 11 height 11
click at [66, 152] on div at bounding box center [65, 151] width 11 height 11
click at [90, 208] on button "Create purchase(s)" at bounding box center [80, 210] width 35 height 8
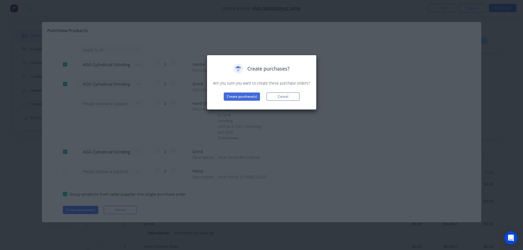
click at [245, 103] on div "Create purchases? Are you sure you want to create these purchase orders? Create…" at bounding box center [262, 82] width 110 height 55
click at [245, 99] on button "Create purchase(s)" at bounding box center [242, 96] width 36 height 8
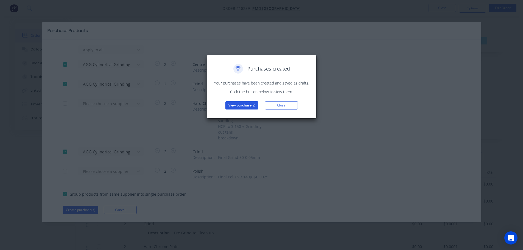
click at [241, 106] on button "View purchase(s)" at bounding box center [241, 105] width 33 height 8
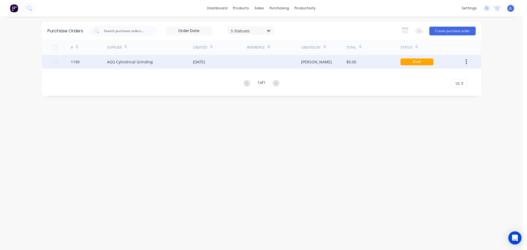
click at [267, 66] on div at bounding box center [274, 62] width 54 height 14
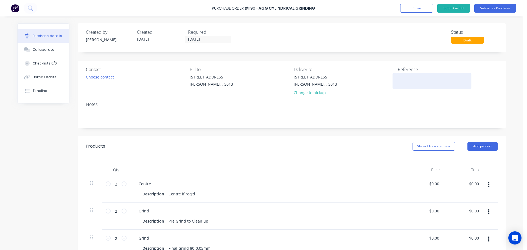
click at [406, 80] on textarea at bounding box center [432, 80] width 69 height 12
type textarea "TC182"
type textarea "x"
type textarea "TC1823"
type textarea "x"
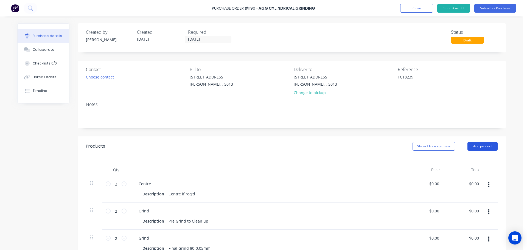
type textarea "TC18239"
type textarea "x"
type textarea "TC18239"
click at [472, 148] on button "Add product" at bounding box center [482, 146] width 30 height 9
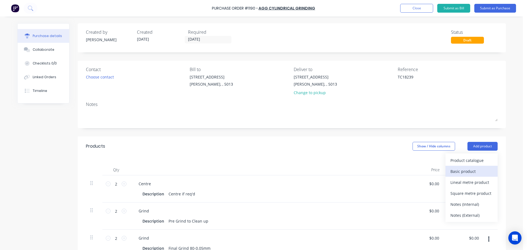
click at [457, 170] on div "Basic product" at bounding box center [471, 171] width 42 height 8
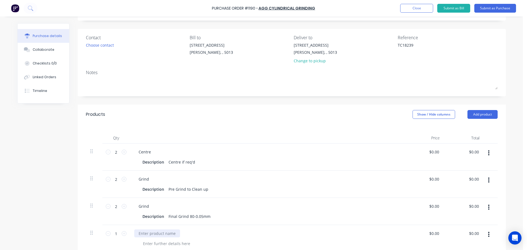
scroll to position [82, 0]
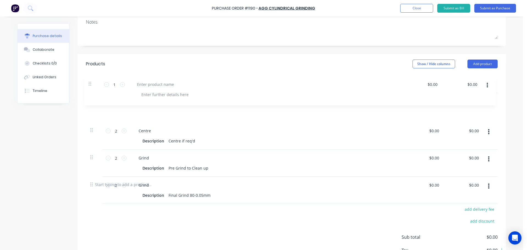
drag, startPoint x: 90, startPoint y: 183, endPoint x: 92, endPoint y: 80, distance: 102.9
click at [92, 80] on div "Qty Price Total 2 2 Centre Description Centre if req'd $0.00 $0.00 $0.00 $0.00 …" at bounding box center [292, 124] width 428 height 101
type textarea "x"
type input "1"
type input "2"
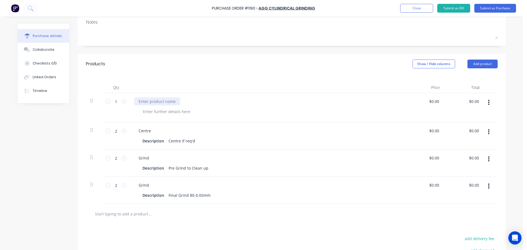
click at [143, 103] on div at bounding box center [157, 101] width 46 height 8
type textarea "x"
click at [123, 101] on icon at bounding box center [124, 101] width 5 height 5
type textarea "x"
type input "2"
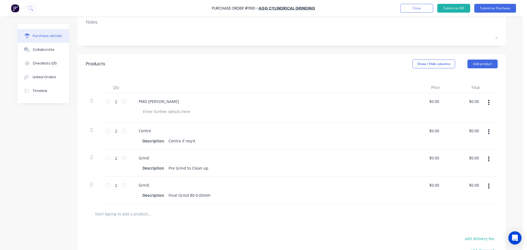
click at [331, 99] on div "PMD jack Legs" at bounding box center [267, 101] width 266 height 8
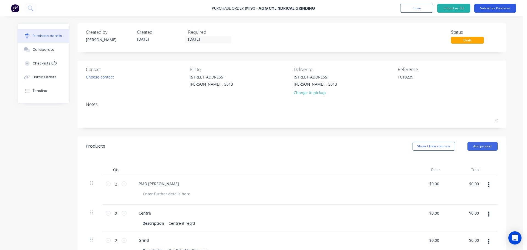
click at [491, 11] on button "Submit as Purchase" at bounding box center [495, 8] width 42 height 9
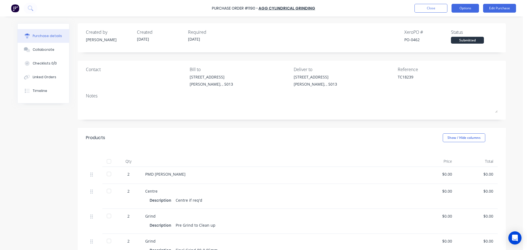
click at [460, 10] on button "Options" at bounding box center [464, 8] width 27 height 9
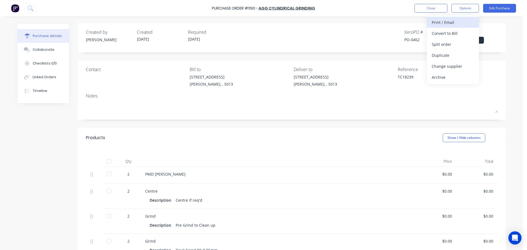
click at [446, 25] on div "Print / Email" at bounding box center [453, 22] width 42 height 8
click at [440, 43] on div "Without pricing" at bounding box center [453, 44] width 42 height 8
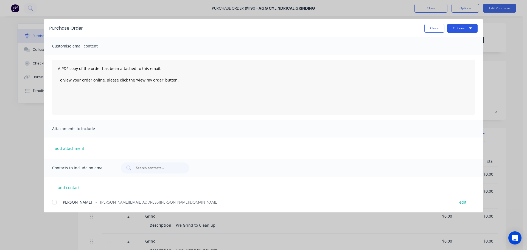
click at [456, 31] on button "Options" at bounding box center [462, 28] width 30 height 9
click at [448, 42] on div "Preview" at bounding box center [451, 42] width 42 height 8
click at [436, 26] on button "Close" at bounding box center [434, 28] width 20 height 9
type textarea "x"
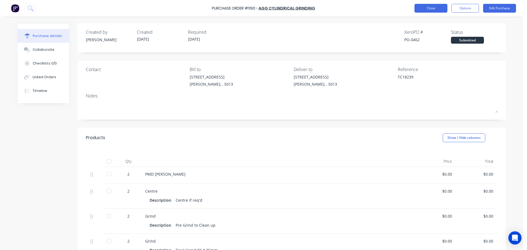
click at [426, 7] on button "Close" at bounding box center [430, 8] width 33 height 9
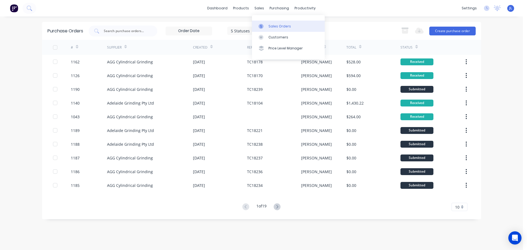
click at [260, 22] on link "Sales Orders" at bounding box center [288, 26] width 73 height 11
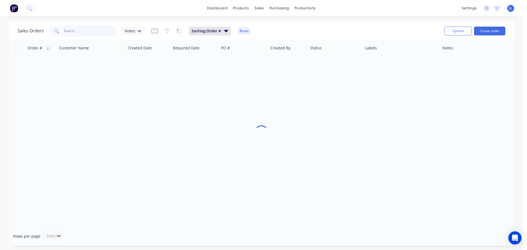
click at [97, 30] on input "text" at bounding box center [91, 31] width 54 height 11
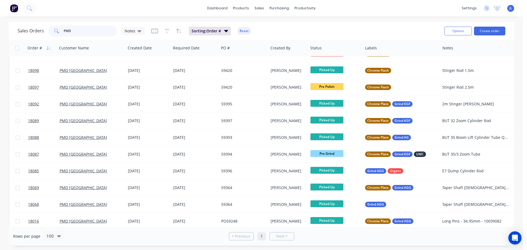
scroll to position [268, 0]
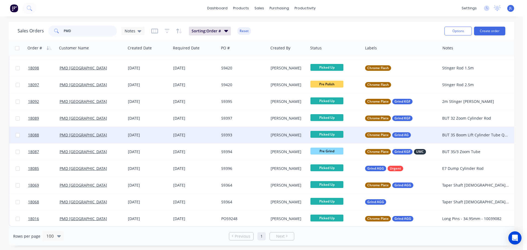
type input "PMD"
click at [487, 134] on div "BUT 35 Boom Lift Cylinder Tube Quantity: 2" at bounding box center [475, 134] width 67 height 5
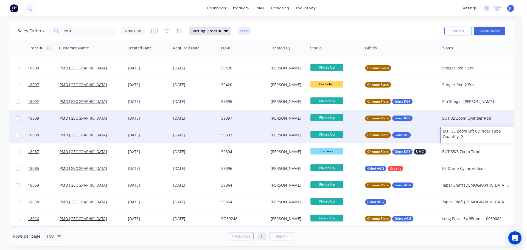
click at [500, 110] on div "BUT 32 Zoom Cylinder Rod" at bounding box center [477, 118] width 75 height 16
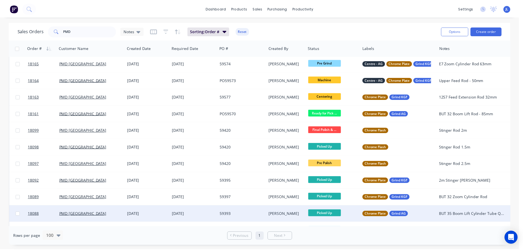
scroll to position [185, 0]
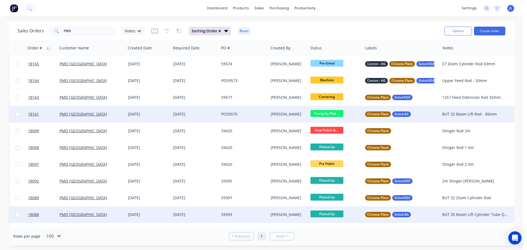
click at [212, 113] on div "18 Sep 2025" at bounding box center [195, 113] width 44 height 5
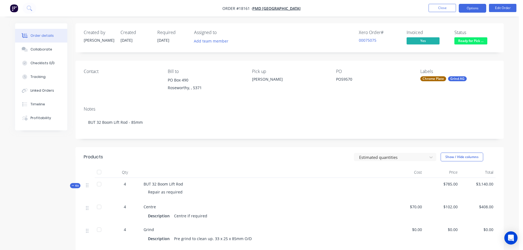
click at [473, 8] on button "Options" at bounding box center [472, 8] width 27 height 9
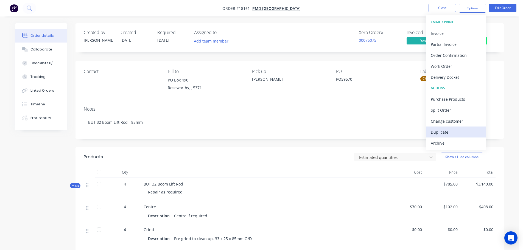
click at [445, 129] on div "Duplicate" at bounding box center [456, 132] width 50 height 8
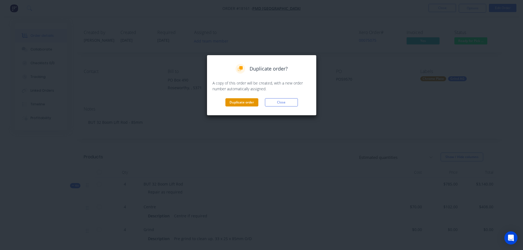
click at [238, 100] on button "Duplicate order" at bounding box center [241, 102] width 33 height 8
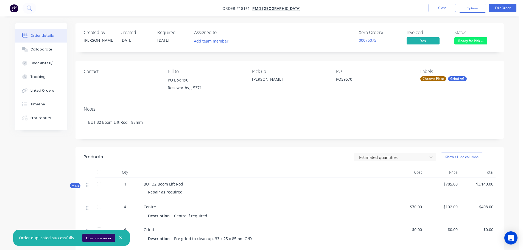
click at [103, 237] on button "Open new order" at bounding box center [98, 238] width 33 height 8
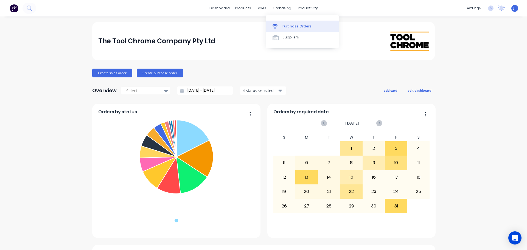
click at [281, 24] on link "Purchase Orders" at bounding box center [302, 26] width 73 height 11
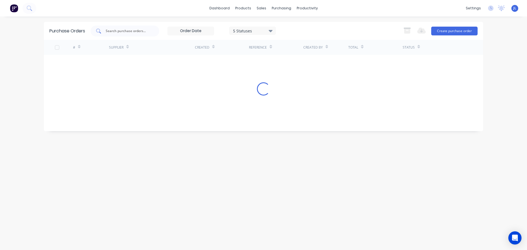
click at [130, 31] on input "text" at bounding box center [128, 30] width 46 height 5
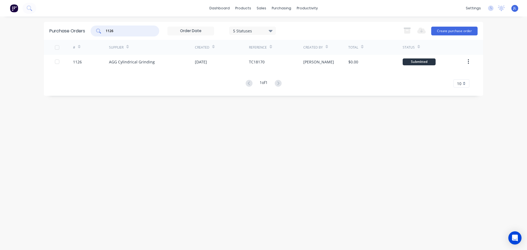
type input "1126"
click at [183, 62] on div "AGG Cylindrical Grinding" at bounding box center [152, 62] width 86 height 14
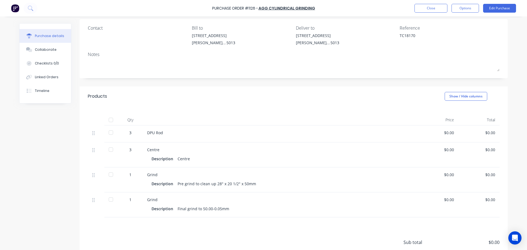
scroll to position [82, 0]
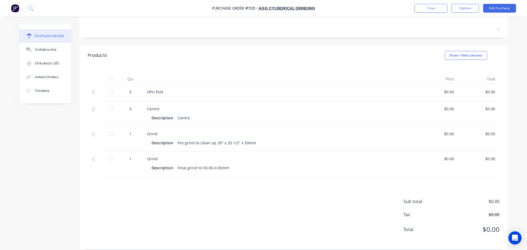
click at [496, 13] on div "Purchase Order #1126 - AGG Cylindrical Grinding Close Options Edit Purchase" at bounding box center [263, 8] width 527 height 16
click at [496, 10] on button "Edit Purchase" at bounding box center [499, 8] width 33 height 9
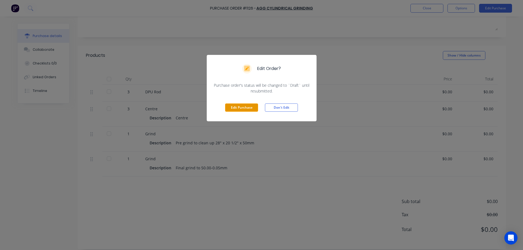
click at [231, 109] on button "Edit Purchase" at bounding box center [241, 107] width 33 height 8
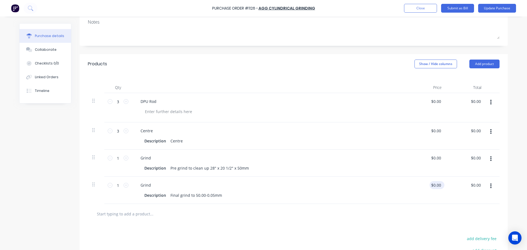
type textarea "x"
type input "0.00"
click at [434, 187] on input "0.00" at bounding box center [435, 185] width 13 height 8
type textarea "x"
type input "0.00"
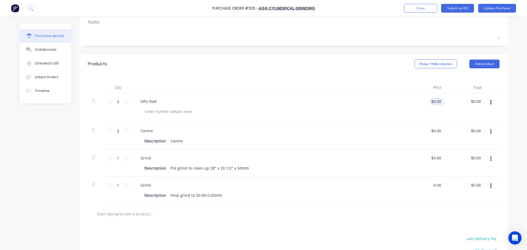
type input "$0.00"
click at [432, 103] on input "0.00" at bounding box center [435, 101] width 13 height 8
type input "180.00"
type textarea "x"
type input "$180.00"
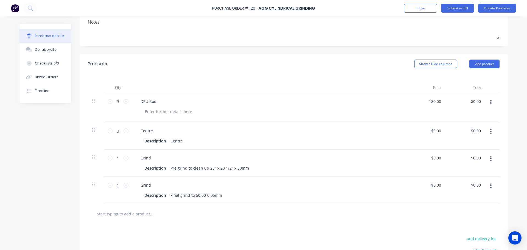
type input "$540.00"
click at [421, 208] on div at bounding box center [294, 214] width 412 height 20
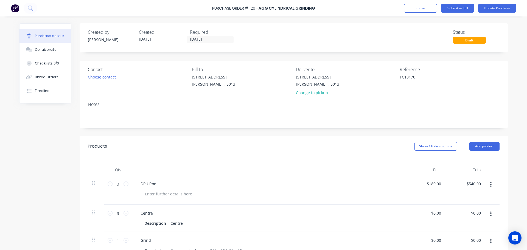
click at [497, 3] on div "Purchase Order #1126 - AGG Cylindrical Grinding Add product Close Submit as Bil…" at bounding box center [263, 8] width 527 height 16
click at [498, 5] on button "Update Purchase" at bounding box center [497, 8] width 38 height 9
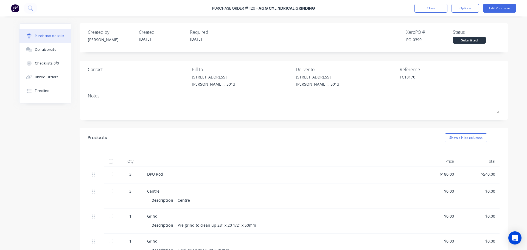
click at [106, 162] on div at bounding box center [110, 161] width 11 height 11
type textarea "x"
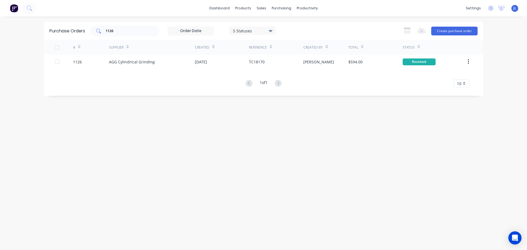
click at [117, 33] on input "1126" at bounding box center [128, 30] width 46 height 5
type input "1162"
click at [245, 69] on div "# Supplier Created Reference Created By Total Status 1162 AGG Cylindrical Grind…" at bounding box center [263, 64] width 439 height 48
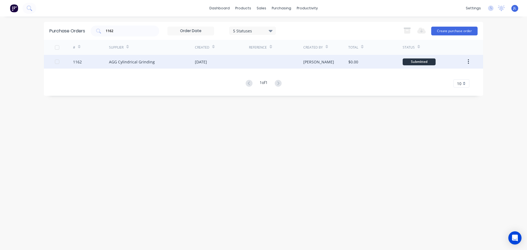
click at [244, 67] on div "24 Sep 2025" at bounding box center [222, 62] width 54 height 14
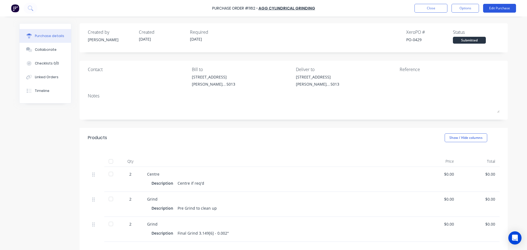
click at [488, 12] on button "Edit Purchase" at bounding box center [499, 8] width 33 height 9
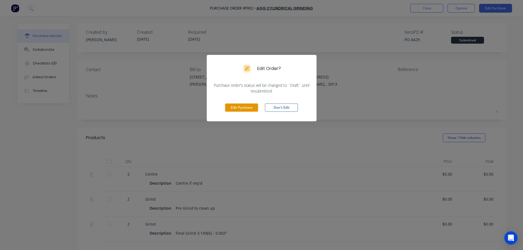
click at [256, 105] on button "Edit Purchase" at bounding box center [241, 107] width 33 height 8
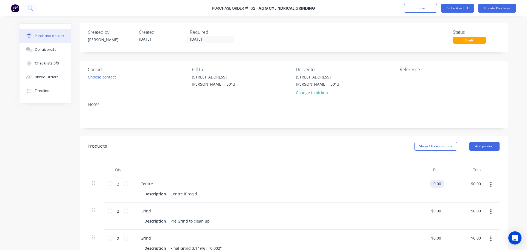
click at [432, 184] on input "0.00" at bounding box center [435, 184] width 13 height 8
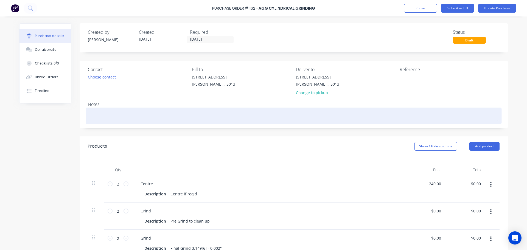
type input "$240.00"
type input "$480.00"
click at [337, 123] on div at bounding box center [294, 116] width 412 height 14
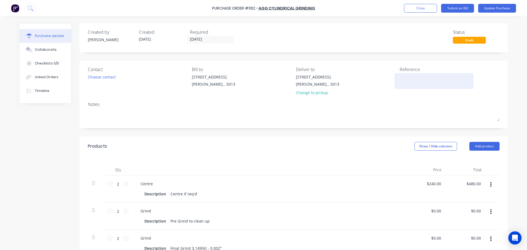
click at [412, 83] on textarea at bounding box center [434, 80] width 69 height 12
type textarea "TC1817"
type textarea "x"
type textarea "TC18179"
type textarea "x"
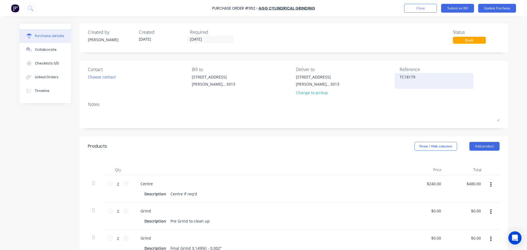
type textarea "TC1817"
type textarea "x"
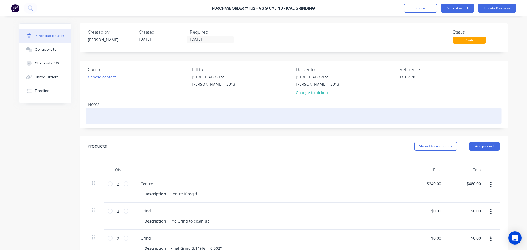
type textarea "TC18178"
type textarea "x"
type textarea "TC18178"
click at [302, 121] on div at bounding box center [294, 116] width 412 height 14
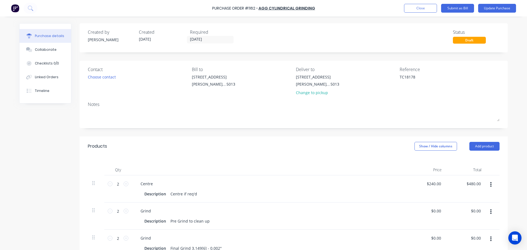
click at [297, 132] on div "Created by Kevin Created 24/09/25 Required 03/10/25 Status Draft Contact Choose…" at bounding box center [294, 195] width 428 height 344
click at [492, 8] on button "Update Purchase" at bounding box center [497, 8] width 38 height 9
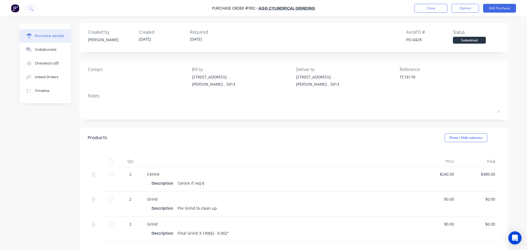
click at [109, 161] on div at bounding box center [110, 161] width 11 height 11
type textarea "x"
click at [429, 12] on button "Close" at bounding box center [430, 8] width 33 height 9
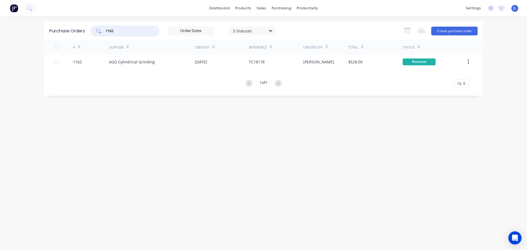
click at [119, 31] on input "1162" at bounding box center [128, 30] width 46 height 5
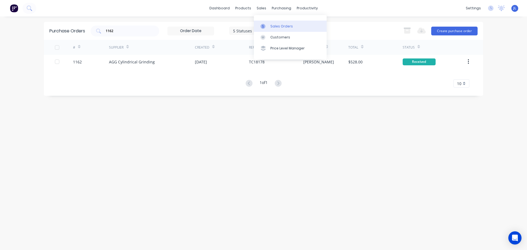
click at [263, 23] on link "Sales Orders" at bounding box center [290, 26] width 73 height 11
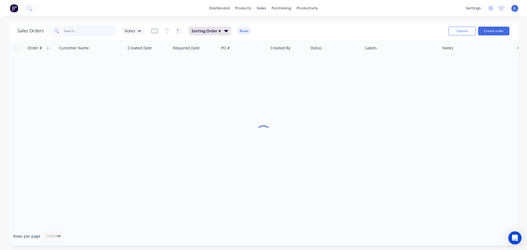
click at [103, 31] on input "text" at bounding box center [91, 31] width 54 height 11
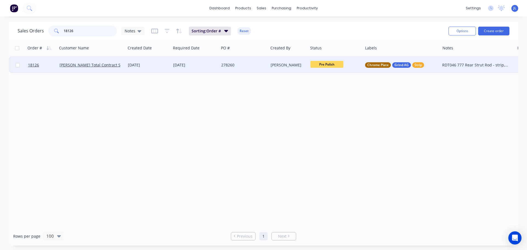
type input "18126"
click at [329, 66] on span "Pre Polish" at bounding box center [326, 64] width 33 height 7
click at [325, 136] on button "HCP" at bounding box center [338, 139] width 57 height 10
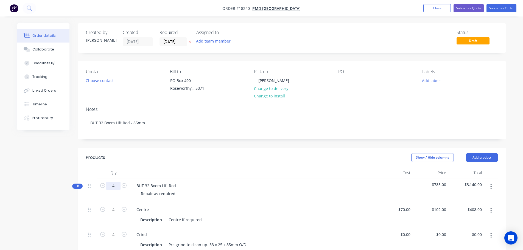
click at [106, 187] on input "4" at bounding box center [113, 186] width 14 height 8
click at [103, 187] on icon "button" at bounding box center [102, 185] width 5 height 5
type input "3"
type input "$306.00"
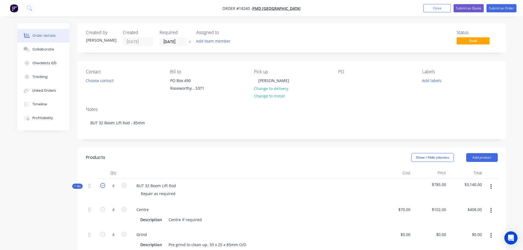
type input "3"
type input "$2,049.00"
type input "3"
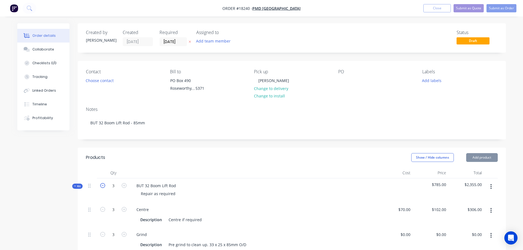
click at [103, 187] on icon "button" at bounding box center [102, 185] width 5 height 5
type input "2"
type input "$204.00"
type input "2"
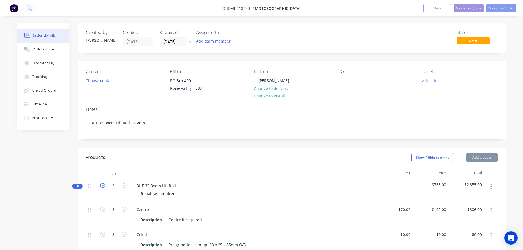
type input "2"
type input "$1,366.00"
type input "2"
click at [339, 77] on div at bounding box center [342, 81] width 9 height 8
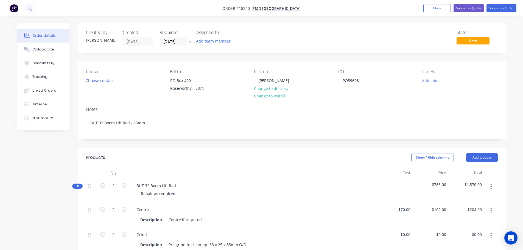
click at [423, 90] on div "Labels Add labels" at bounding box center [459, 81] width 75 height 25
click at [432, 77] on button "Add labels" at bounding box center [431, 80] width 25 height 7
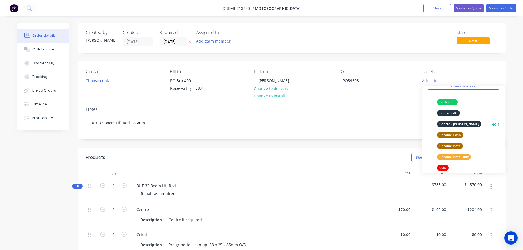
scroll to position [55, 0]
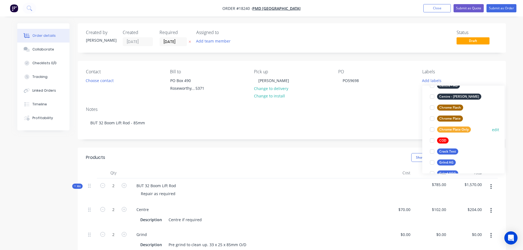
click at [433, 128] on div at bounding box center [431, 129] width 11 height 11
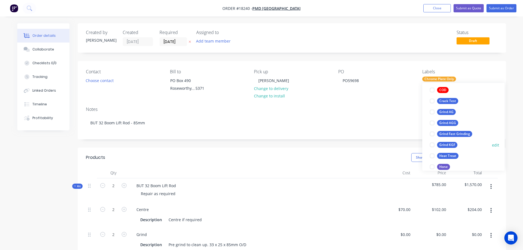
scroll to position [110, 0]
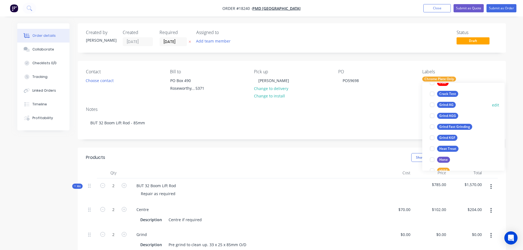
click at [431, 105] on div at bounding box center [431, 104] width 11 height 11
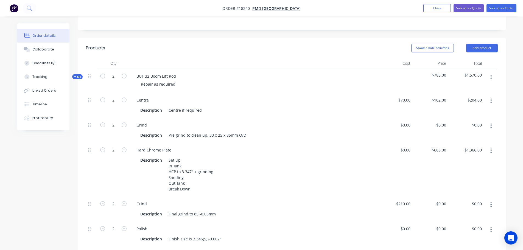
scroll to position [110, 0]
